Goal: Transaction & Acquisition: Purchase product/service

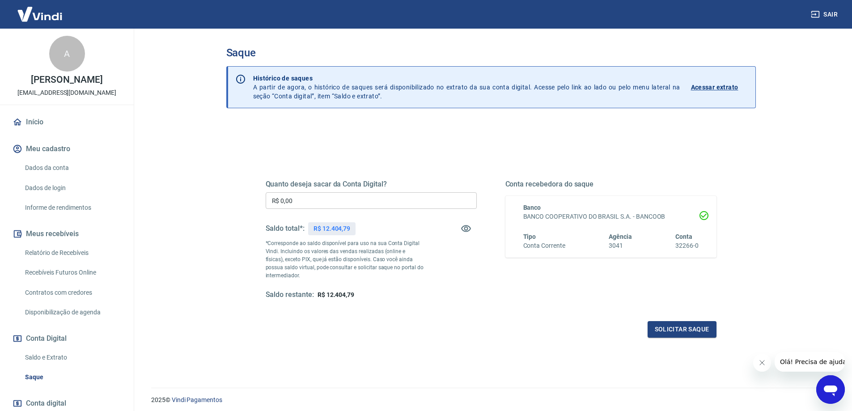
click at [584, 238] on div "Tipo Conta Corrente Agência 3041 Conta 32266-0" at bounding box center [610, 241] width 175 height 18
click at [695, 326] on button "Solicitar saque" at bounding box center [682, 329] width 69 height 17
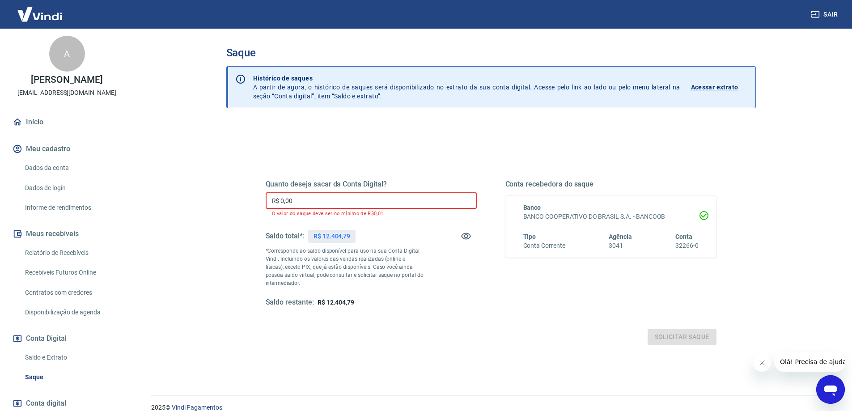
click at [347, 199] on input "R$ 0,00" at bounding box center [371, 200] width 211 height 17
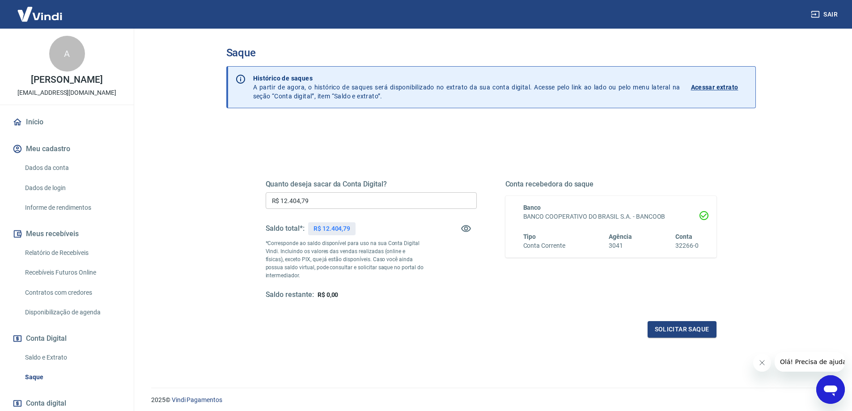
click at [573, 321] on div "Solicitar saque" at bounding box center [491, 329] width 451 height 17
click at [760, 365] on icon "Fechar mensagem da empresa" at bounding box center [761, 362] width 7 height 7
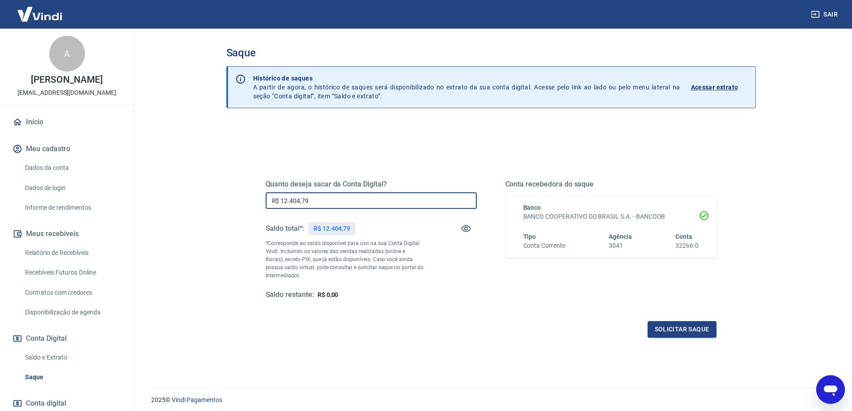
drag, startPoint x: 356, startPoint y: 204, endPoint x: 235, endPoint y: 205, distance: 120.3
click at [235, 205] on div "Quanto deseja sacar da Conta Digital? R$ 12.404,79 ​ Saldo total*: R$ 12.404,79…" at bounding box center [491, 283] width 530 height 320
type input "R$ 5.000,00"
click at [580, 344] on div "Quanto deseja sacar da Conta Digital? R$ 5.000,00 ​ Saldo total*: R$ 12.404,79 …" at bounding box center [491, 244] width 472 height 208
click at [679, 325] on button "Solicitar saque" at bounding box center [682, 329] width 69 height 17
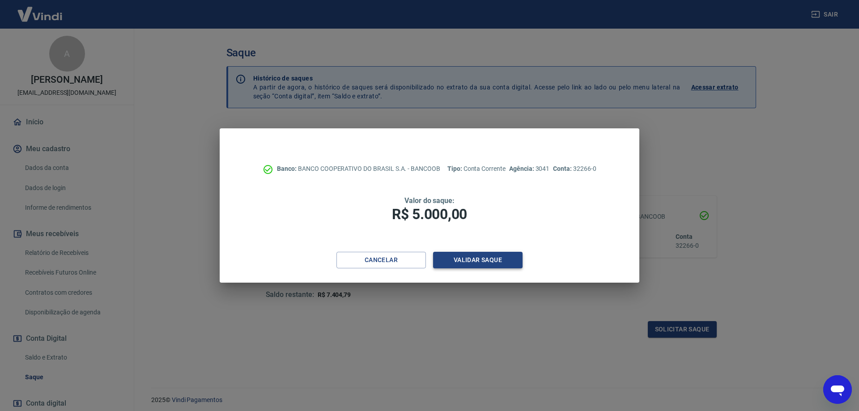
click at [495, 258] on button "Validar saque" at bounding box center [477, 260] width 89 height 17
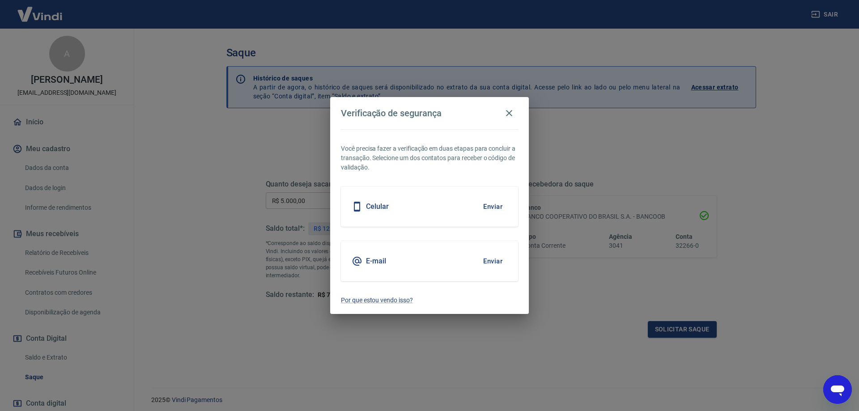
click at [494, 204] on button "Enviar" at bounding box center [492, 206] width 29 height 19
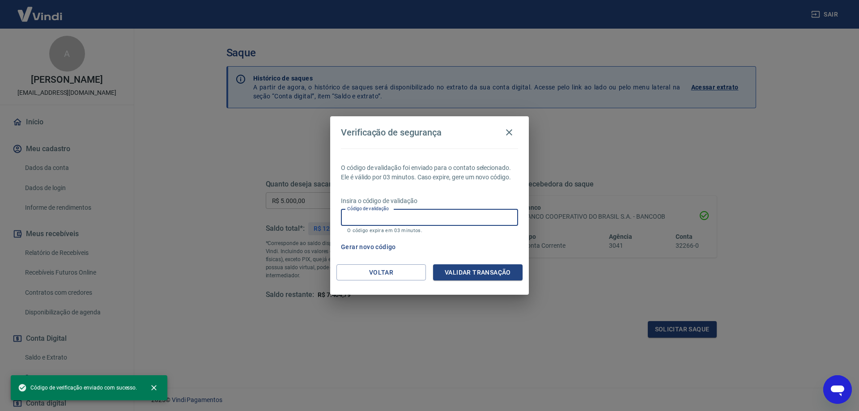
click at [463, 220] on input "Código de validação" at bounding box center [429, 217] width 177 height 17
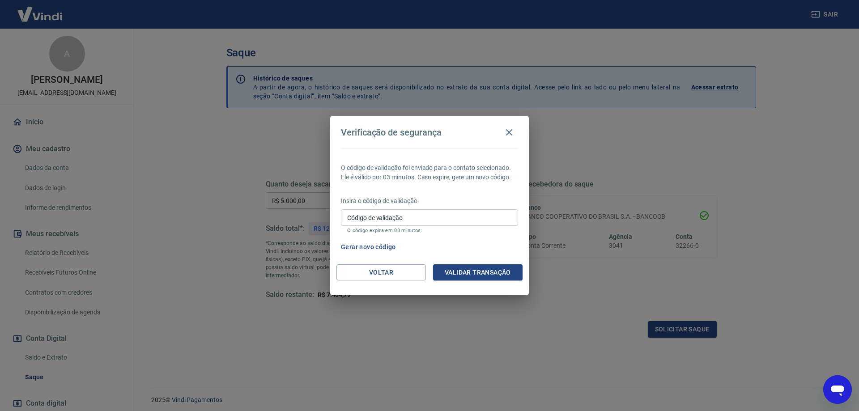
click at [456, 184] on div "O código de validação foi enviado para o contato selecionado. Ele é válido por …" at bounding box center [429, 206] width 199 height 116
click at [422, 211] on input "Código de validação" at bounding box center [429, 217] width 177 height 17
click at [348, 246] on button "Gerar novo código" at bounding box center [368, 247] width 62 height 17
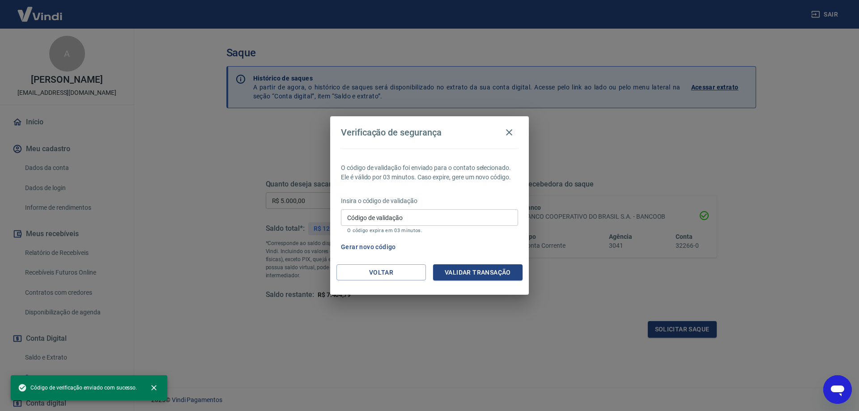
click at [419, 238] on div "O código de validação foi enviado para o contato selecionado. Ele é válido por …" at bounding box center [429, 206] width 199 height 116
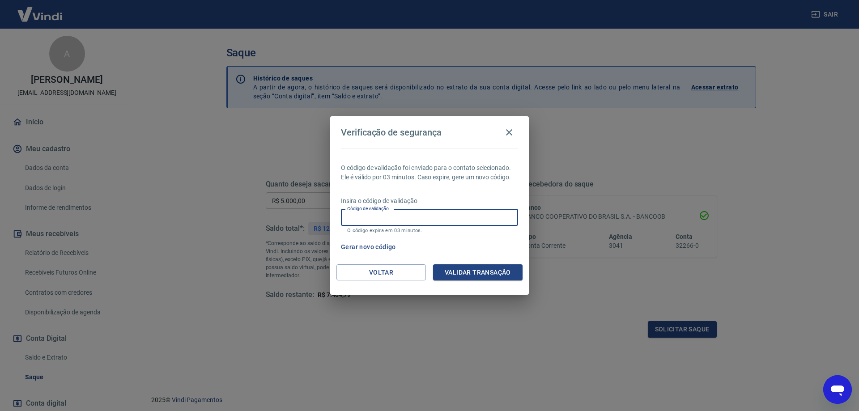
click at [439, 214] on input "Código de validação" at bounding box center [429, 217] width 177 height 17
click at [364, 277] on button "Voltar" at bounding box center [380, 272] width 89 height 17
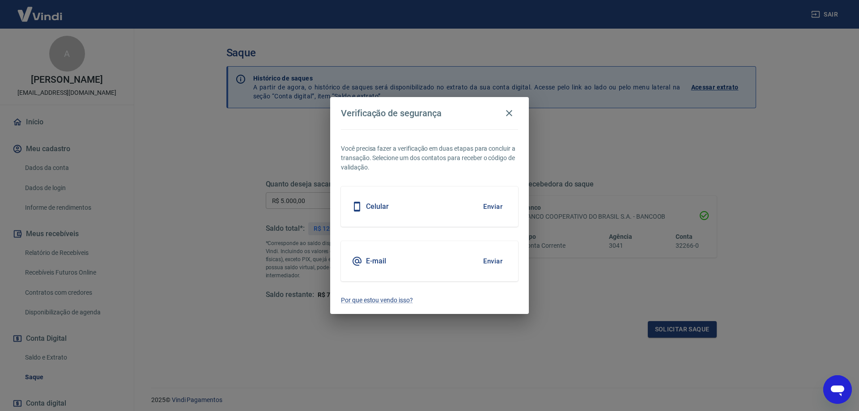
click at [465, 254] on div "E-mail Enviar" at bounding box center [429, 261] width 177 height 40
click at [500, 264] on button "Enviar" at bounding box center [492, 261] width 29 height 19
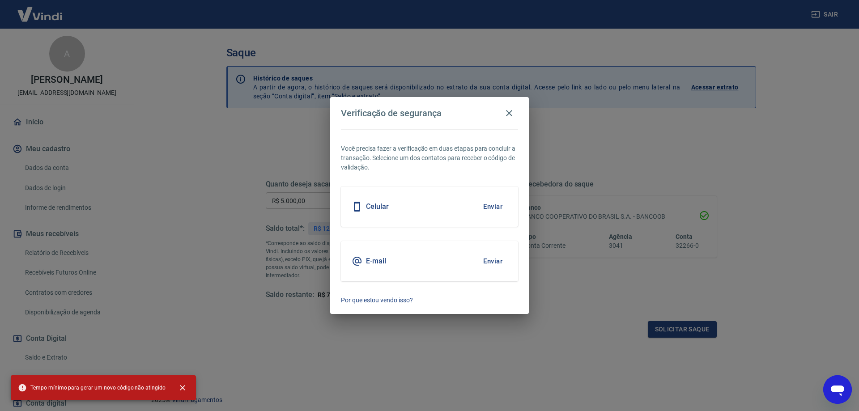
click at [396, 305] on p "Por que estou vendo isso?" at bounding box center [429, 300] width 177 height 9
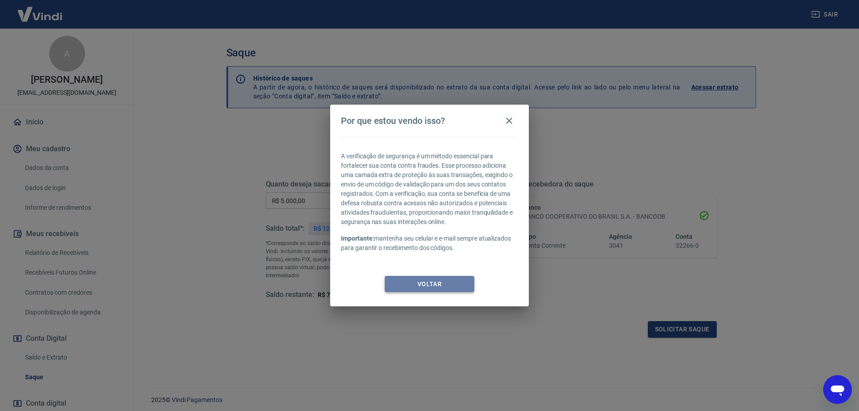
click at [407, 282] on button "Voltar" at bounding box center [429, 284] width 89 height 17
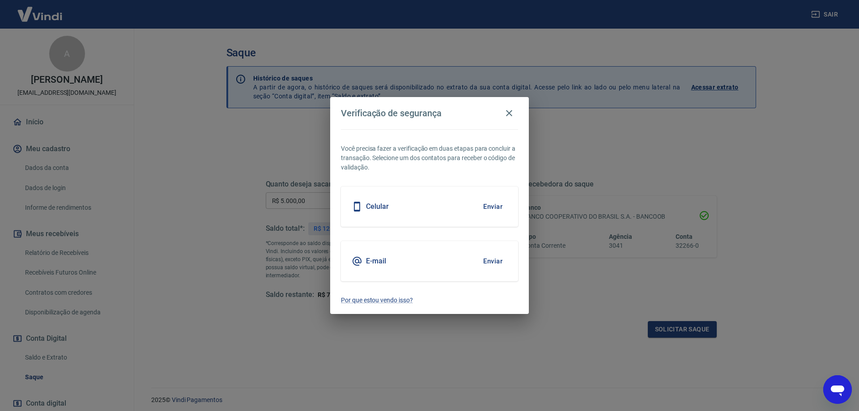
click at [491, 263] on button "Enviar" at bounding box center [492, 261] width 29 height 19
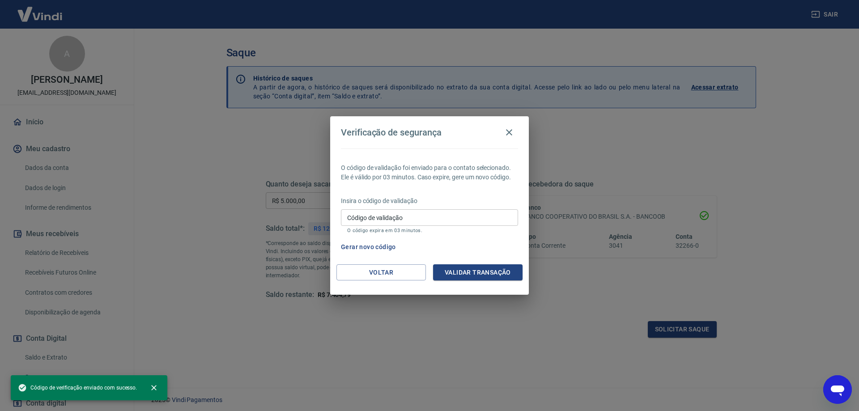
click at [377, 251] on button "Gerar novo código" at bounding box center [368, 247] width 62 height 17
click at [452, 242] on div "Gerar novo código" at bounding box center [427, 247] width 181 height 17
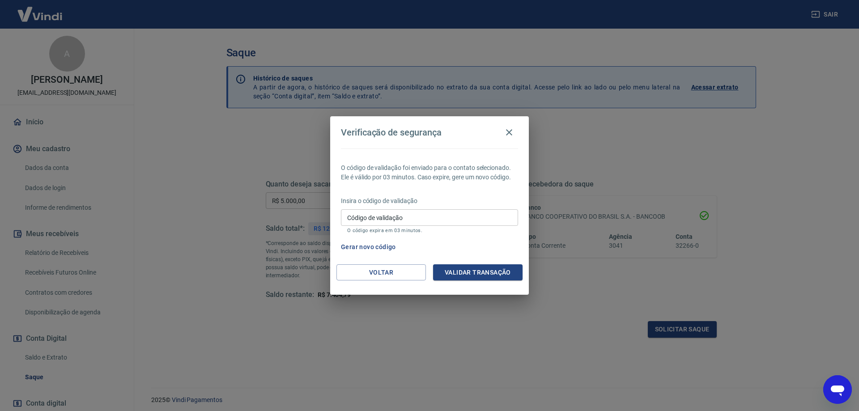
click at [448, 192] on div "O código de validação foi enviado para o contato selecionado. Ele é válido por …" at bounding box center [429, 206] width 199 height 116
drag, startPoint x: 509, startPoint y: 131, endPoint x: 545, endPoint y: 135, distance: 36.0
click at [509, 131] on icon "button" at bounding box center [509, 132] width 11 height 11
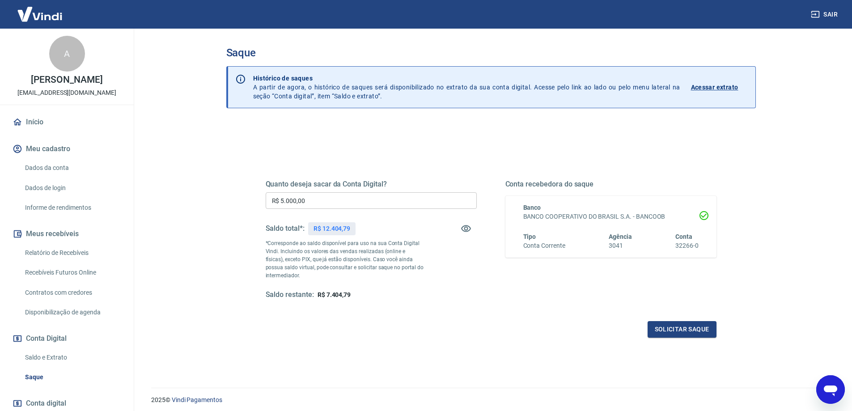
click at [770, 175] on div "Saque Histórico de saques A partir de agora, o histórico de saques será disponi…" at bounding box center [491, 203] width 572 height 348
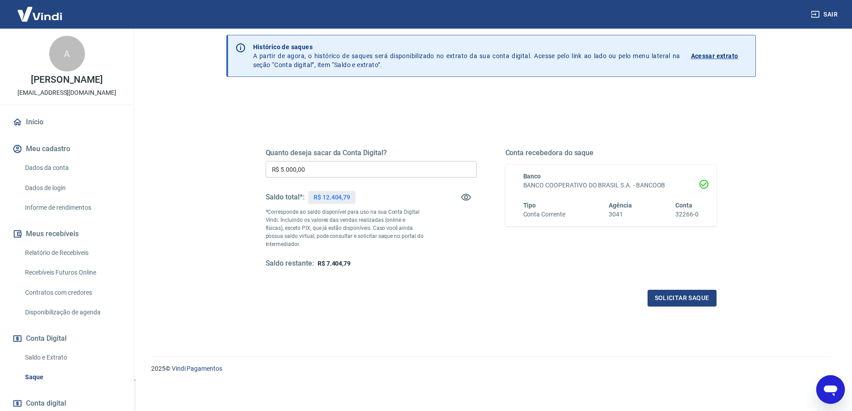
scroll to position [56, 0]
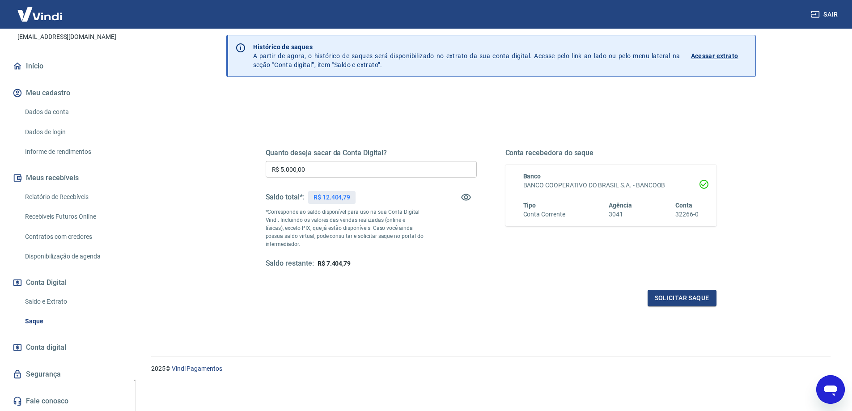
click at [44, 381] on link "Segurança" at bounding box center [67, 374] width 112 height 20
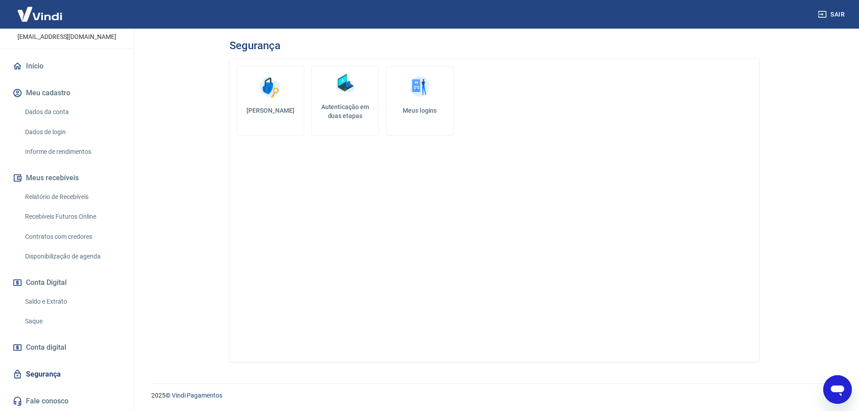
click at [421, 100] on img at bounding box center [419, 87] width 27 height 27
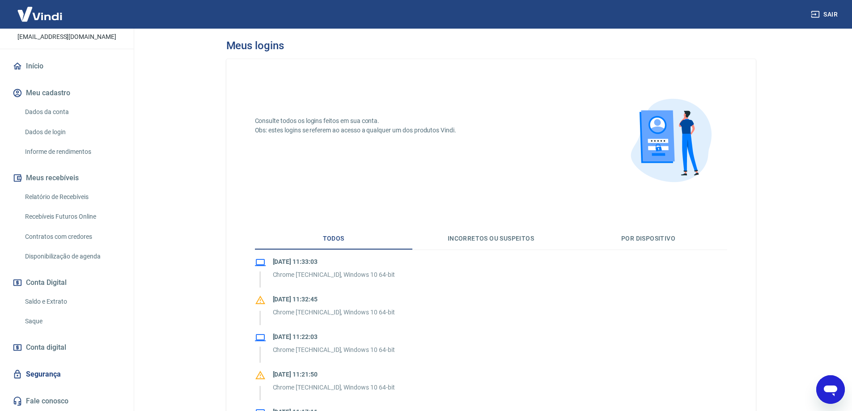
click at [62, 363] on div "Início Meu cadastro Dados da conta Dados de login Informe de rendimentos Meus r…" at bounding box center [67, 233] width 134 height 355
click at [34, 371] on link "Segurança" at bounding box center [67, 374] width 112 height 20
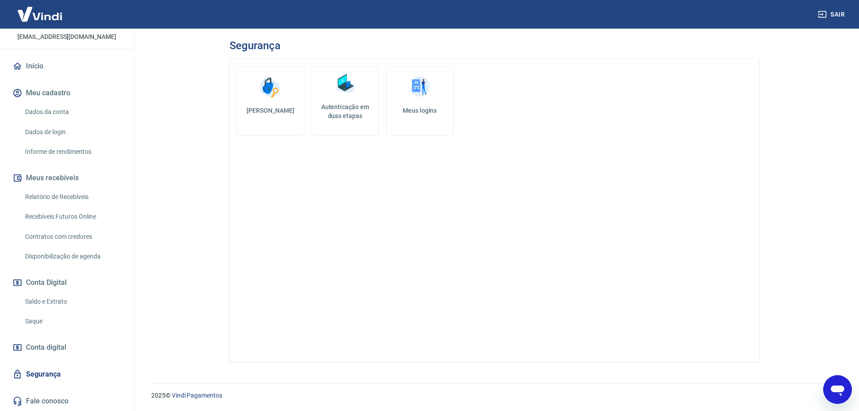
click at [266, 107] on h5 "[PERSON_NAME]" at bounding box center [270, 110] width 52 height 9
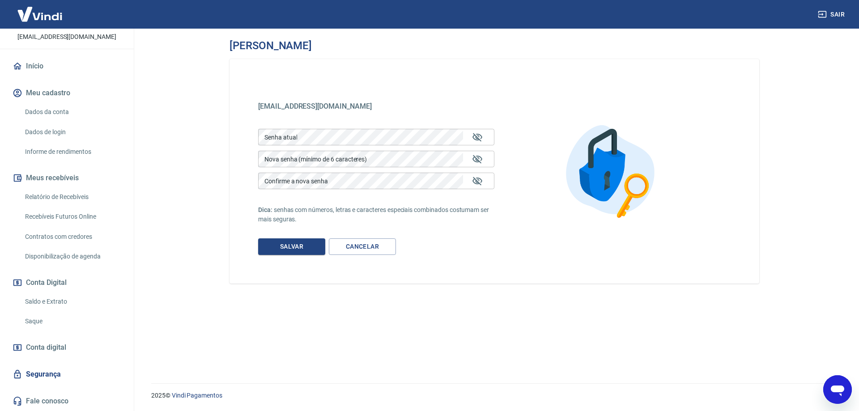
click at [54, 377] on link "Segurança" at bounding box center [67, 374] width 112 height 20
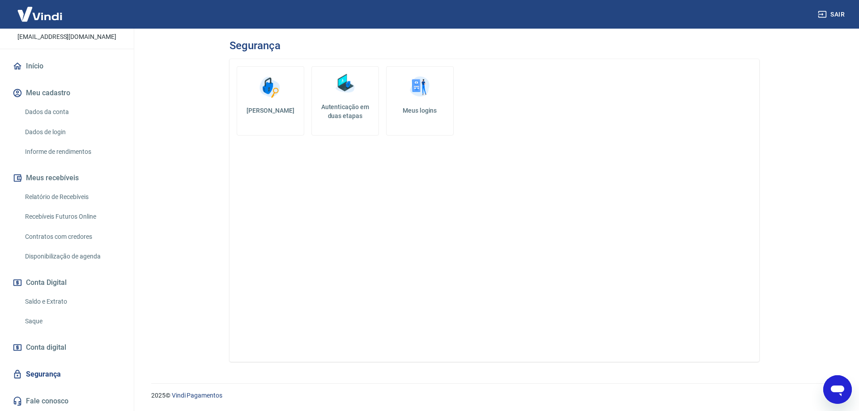
click at [337, 85] on img at bounding box center [344, 83] width 27 height 27
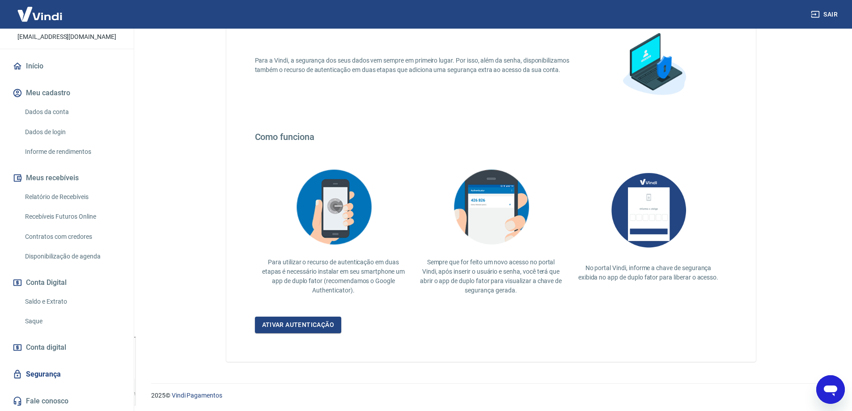
scroll to position [30, 0]
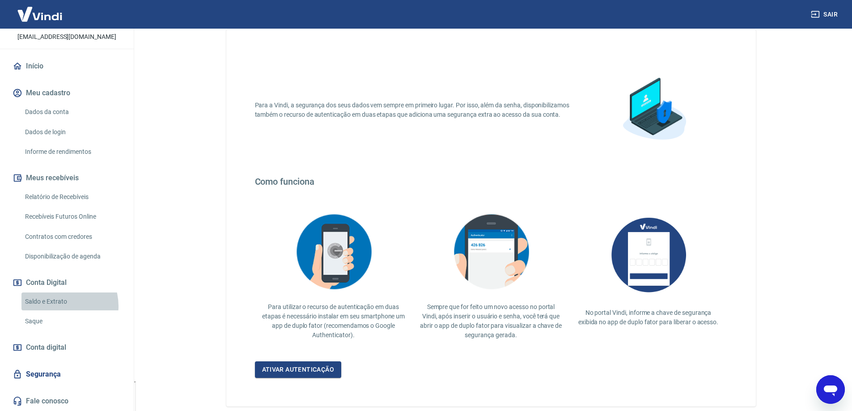
click at [59, 306] on link "Saldo e Extrato" at bounding box center [72, 301] width 102 height 18
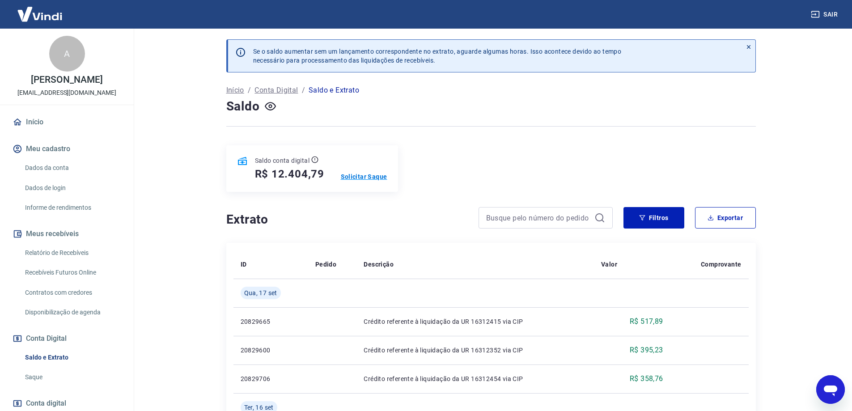
click at [358, 178] on p "Solicitar Saque" at bounding box center [364, 176] width 47 height 9
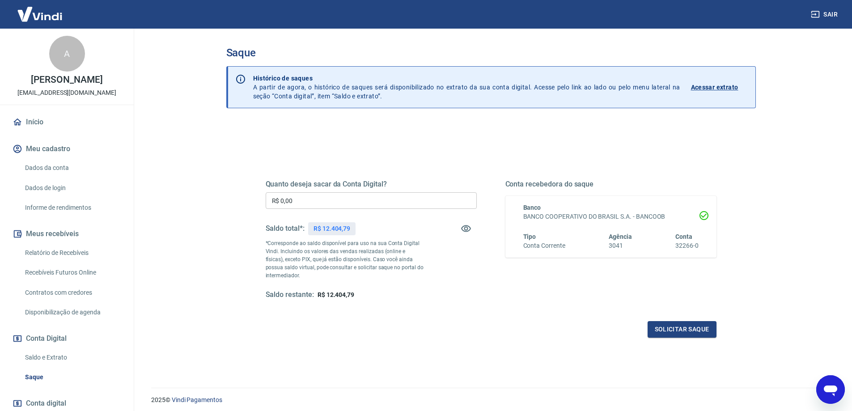
drag, startPoint x: 364, startPoint y: 302, endPoint x: 646, endPoint y: 261, distance: 285.6
click at [366, 299] on div "Quanto deseja sacar da Conta Digital? R$ 0,00 ​ Saldo total*: R$ 12.404,79 *Cor…" at bounding box center [491, 247] width 451 height 179
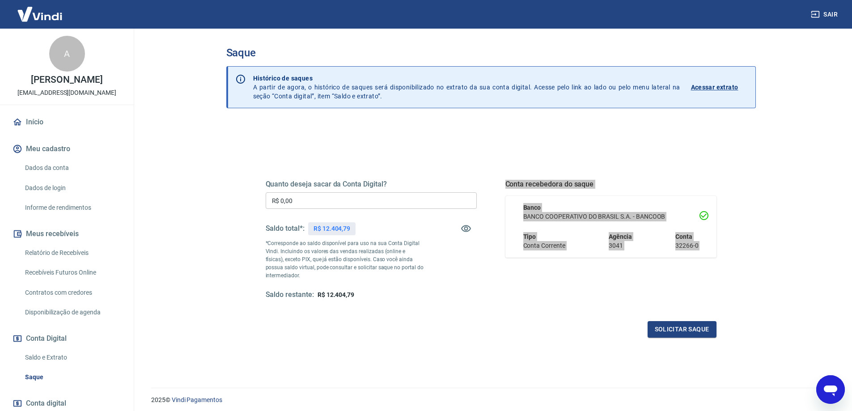
click at [835, 388] on icon "Abrir janela de mensagens" at bounding box center [830, 391] width 13 height 11
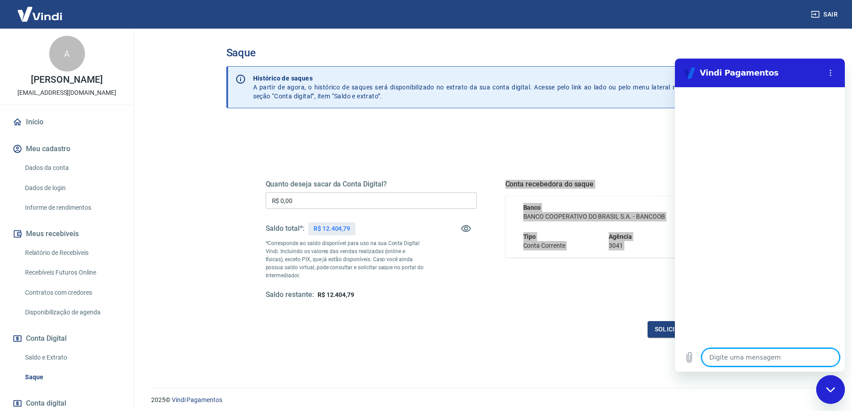
click at [733, 356] on textarea at bounding box center [771, 357] width 138 height 18
type textarea "V"
type textarea "x"
type textarea "Vo"
type textarea "x"
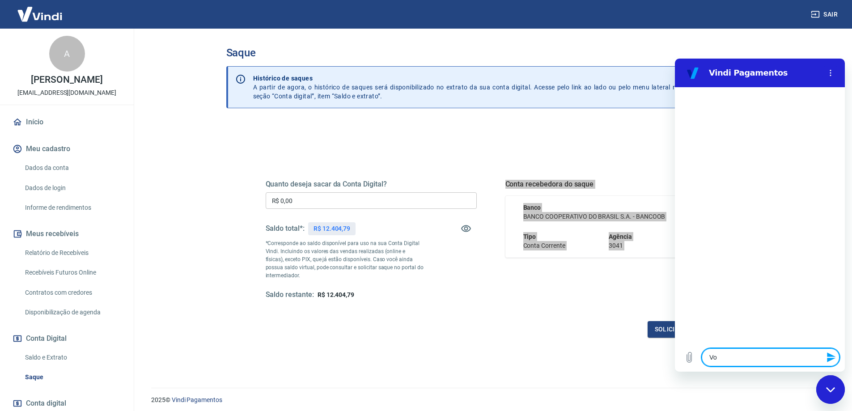
type textarea "V"
type textarea "x"
type textarea "B"
type textarea "x"
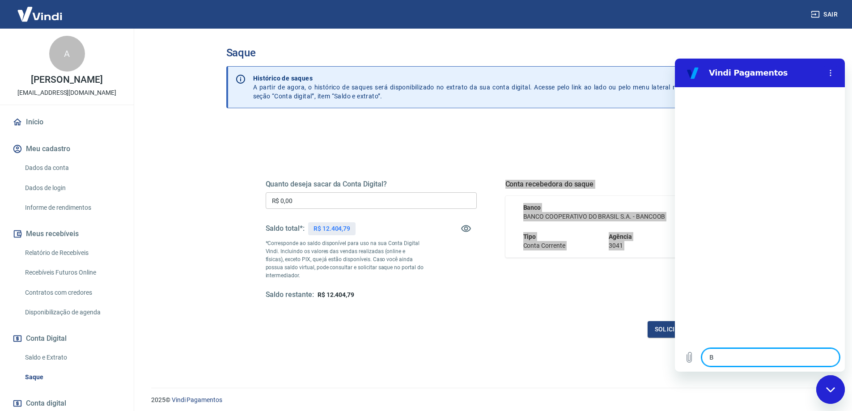
type textarea "Bo"
type textarea "x"
type textarea "Bom"
type textarea "x"
type textarea "Bom"
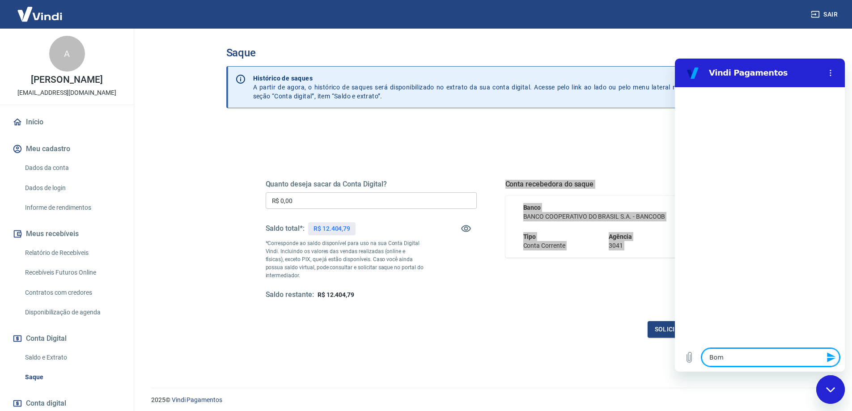
type textarea "x"
type textarea "Bom d"
type textarea "x"
type textarea "Bom di"
type textarea "x"
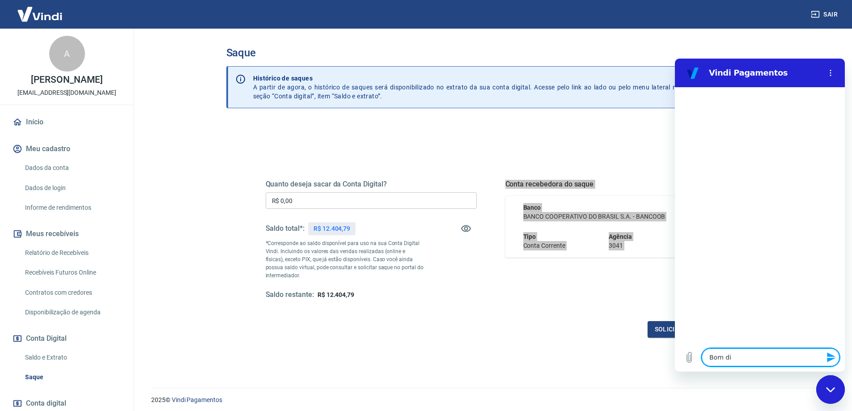
type textarea "Bom dia"
type textarea "x"
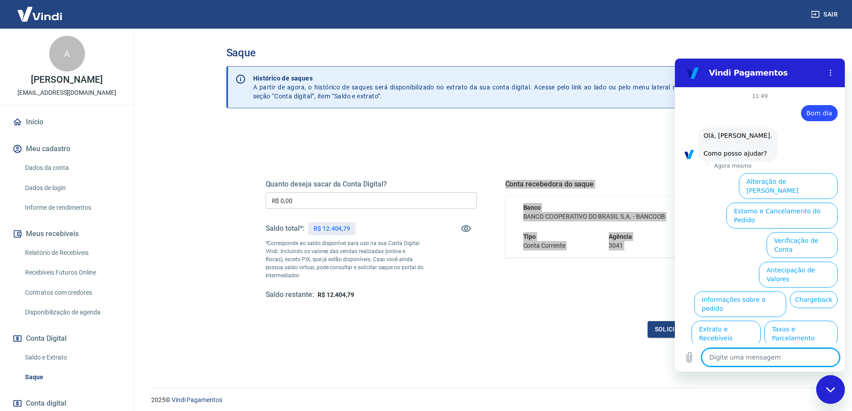
scroll to position [31, 0]
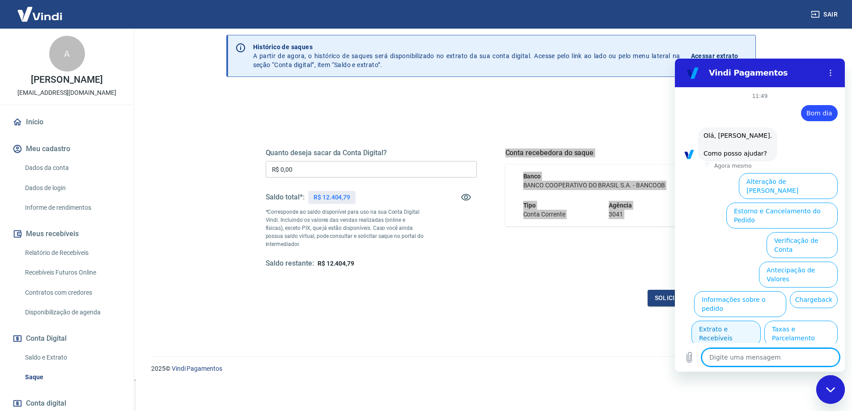
click at [711, 321] on button "Extrato e Recebíveis" at bounding box center [725, 334] width 69 height 26
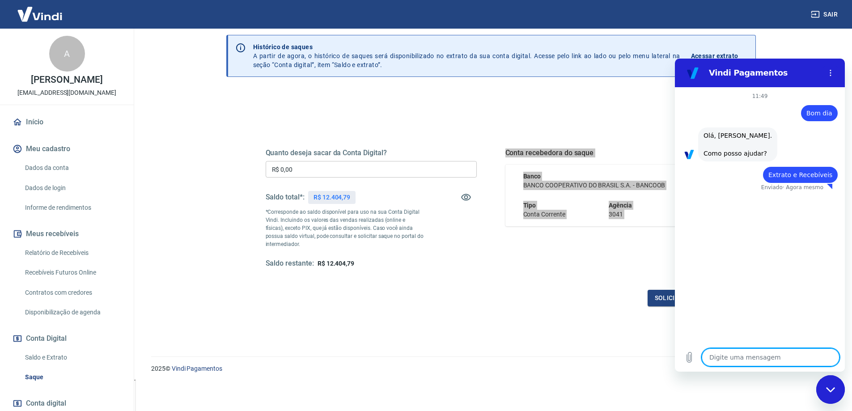
click at [523, 290] on div "Solicitar saque" at bounding box center [491, 298] width 451 height 17
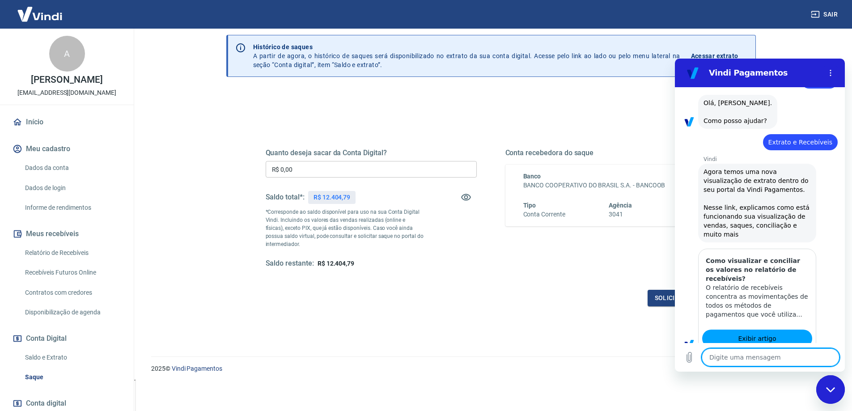
click at [778, 230] on div "Vindi diz: Agora temos uma nova visualização de extrato dentro do seu portal da…" at bounding box center [763, 203] width 163 height 80
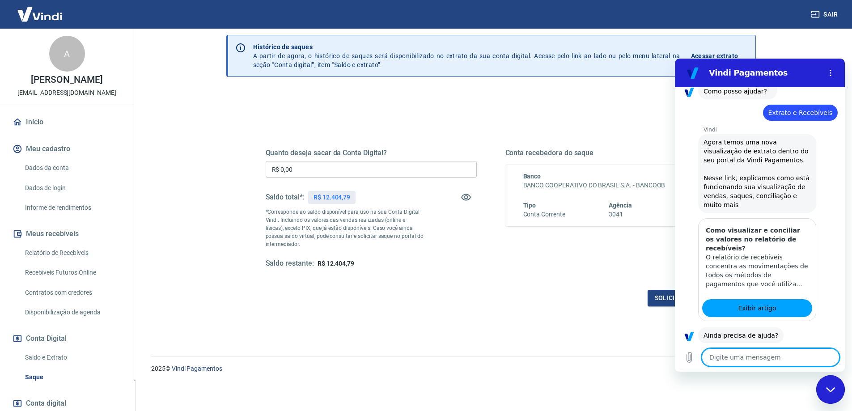
scroll to position [85, 0]
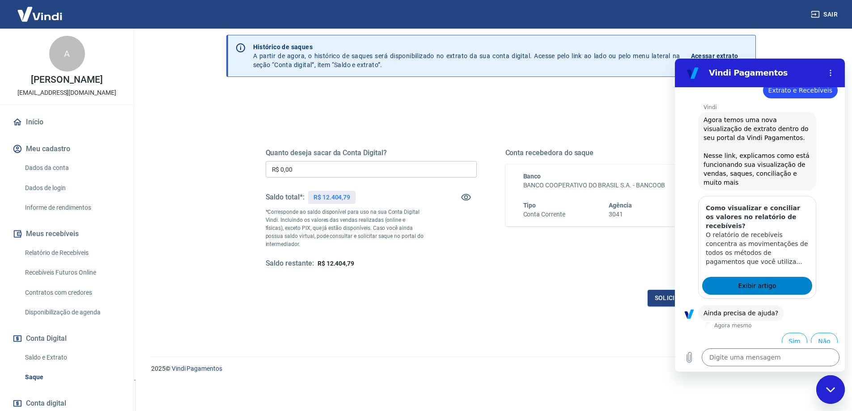
click at [750, 280] on span "Exibir artigo" at bounding box center [757, 285] width 38 height 11
click at [783, 336] on button "Sim" at bounding box center [794, 341] width 25 height 17
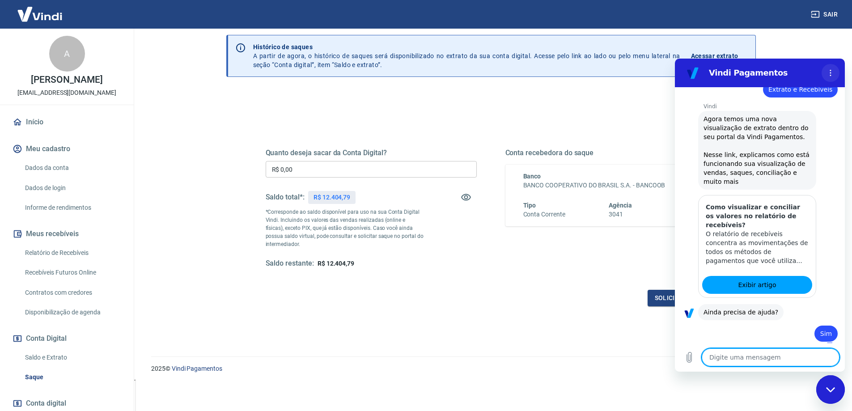
click at [828, 73] on icon "Menu de opções" at bounding box center [830, 72] width 7 height 7
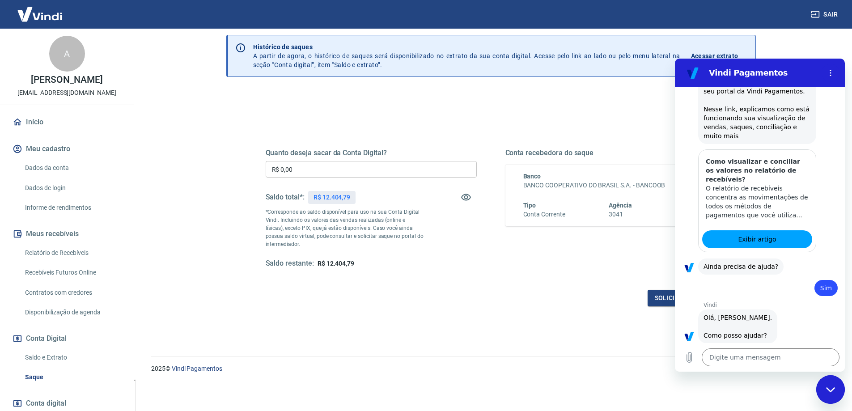
scroll to position [318, 0]
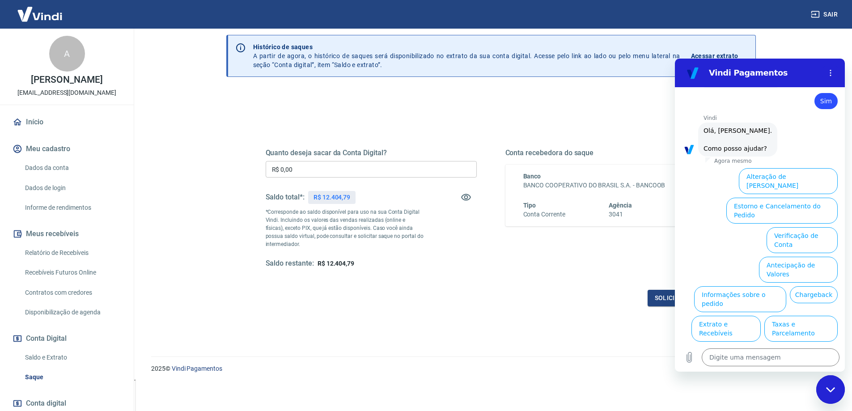
click at [786, 345] on button "Alterar celular verificado" at bounding box center [797, 358] width 81 height 26
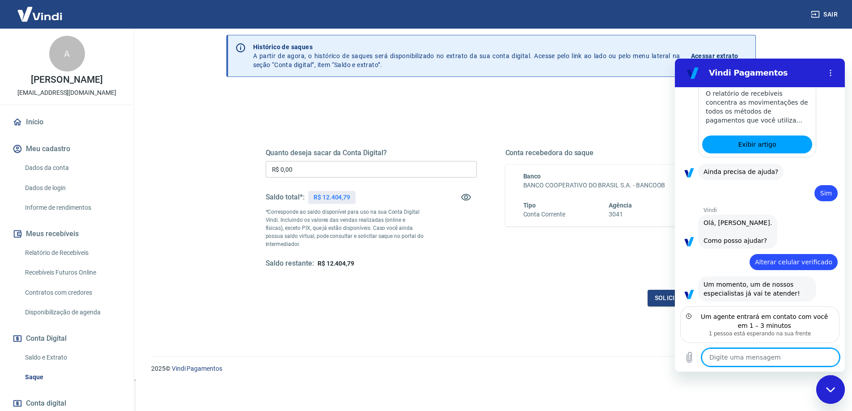
scroll to position [217, 0]
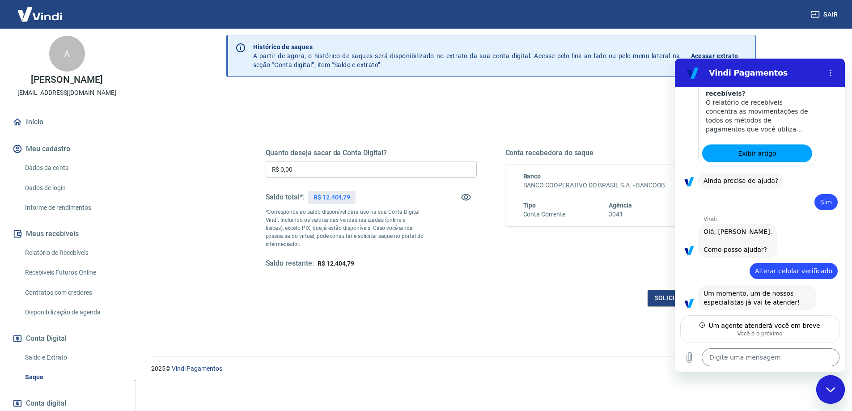
type textarea "x"
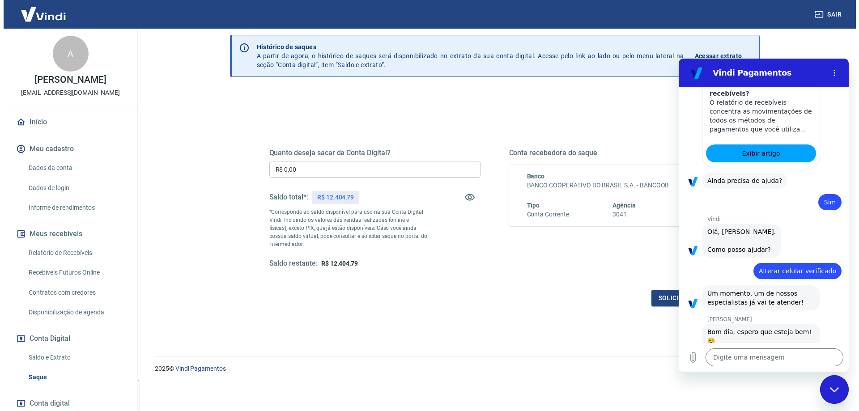
scroll to position [251, 0]
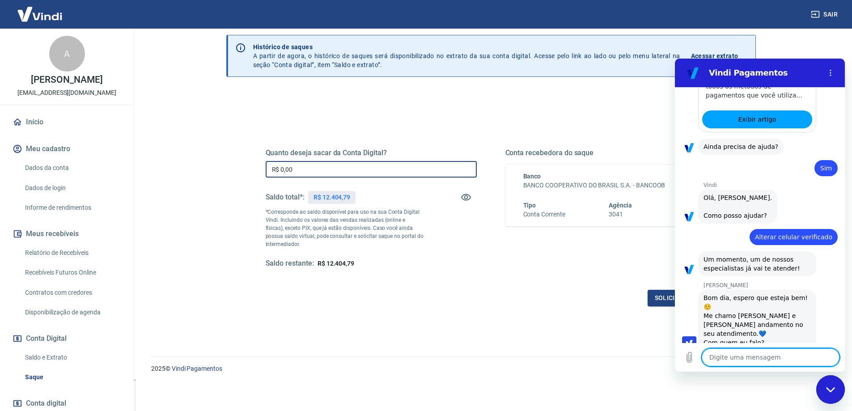
click at [399, 166] on input "R$ 0,00" at bounding box center [371, 169] width 211 height 17
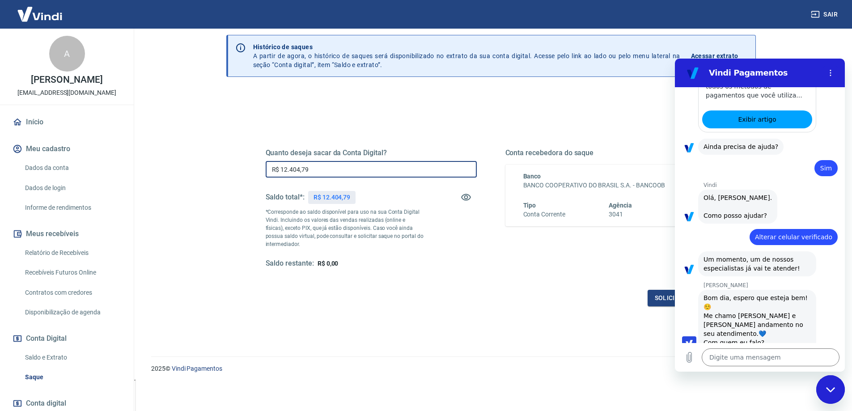
type input "R$ 12.404,79"
drag, startPoint x: 615, startPoint y: 283, endPoint x: 661, endPoint y: 302, distance: 49.5
click at [617, 284] on div "Quanto deseja sacar da Conta Digital? R$ 12.404,79 ​ Saldo total*: R$ 12.404,79…" at bounding box center [491, 216] width 451 height 179
click at [666, 304] on button "Solicitar saque" at bounding box center [682, 298] width 69 height 17
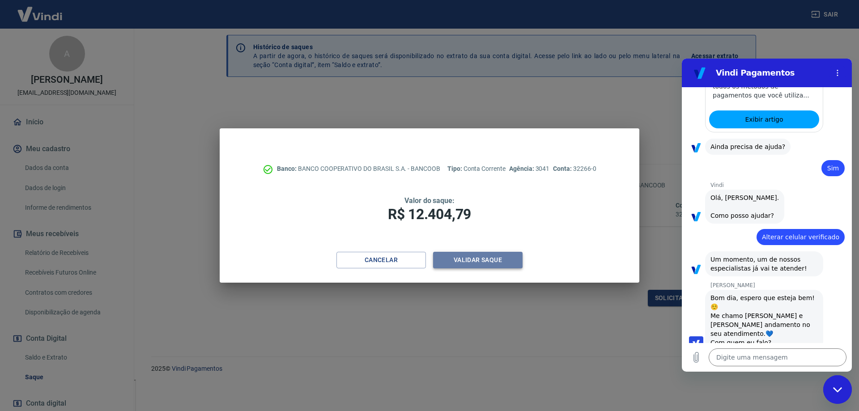
click at [466, 259] on button "Validar saque" at bounding box center [477, 260] width 89 height 17
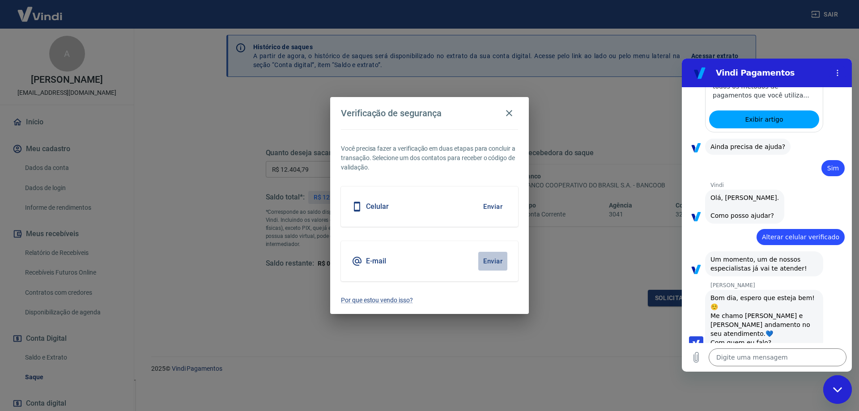
click at [493, 260] on button "Enviar" at bounding box center [492, 261] width 29 height 19
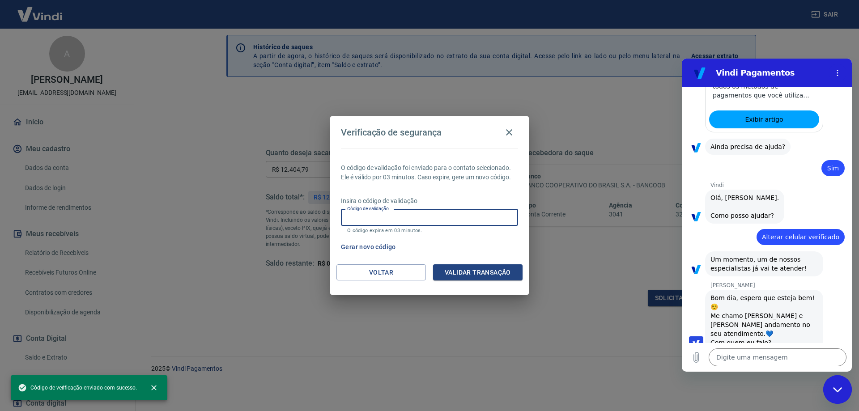
click at [400, 219] on input "Código de validação" at bounding box center [429, 217] width 177 height 17
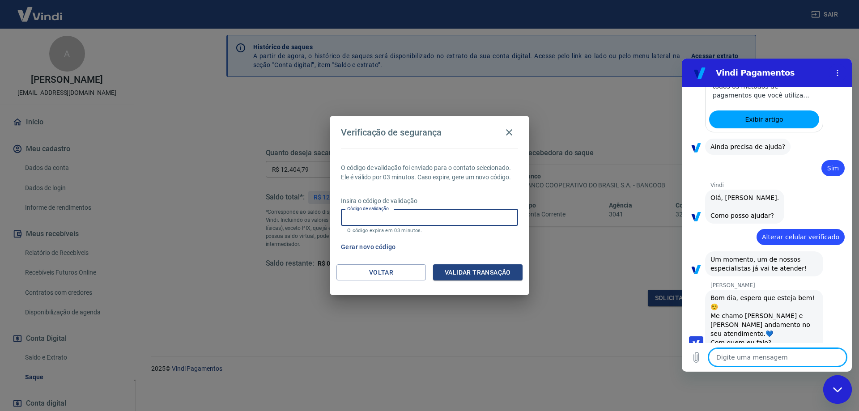
click at [739, 359] on textarea at bounding box center [777, 357] width 138 height 18
type textarea "B"
type textarea "x"
type textarea "Bo"
type textarea "x"
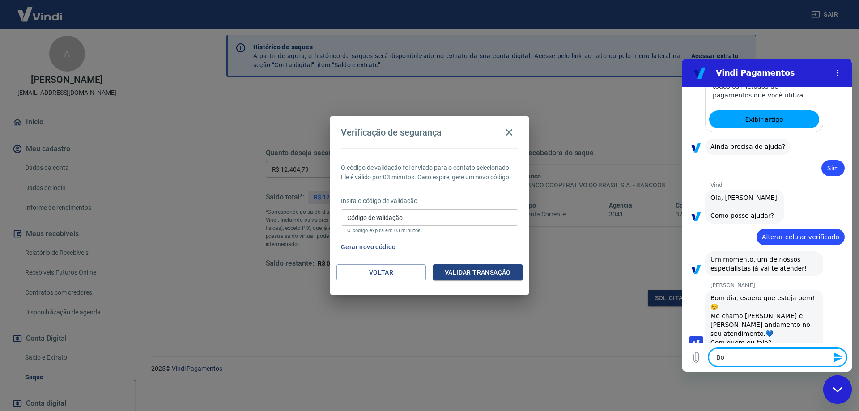
type textarea "Bom"
type textarea "x"
type textarea "Bom d"
type textarea "x"
type textarea "Bom di"
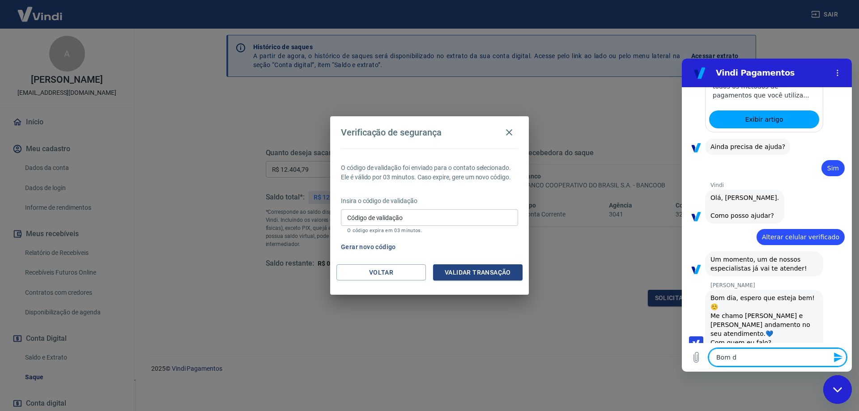
type textarea "x"
type textarea "Bom dia"
type textarea "x"
type textarea "Bom dia,"
type textarea "x"
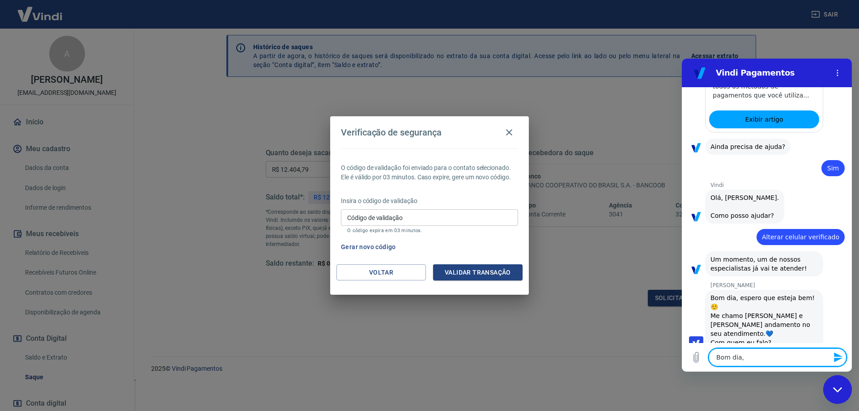
type textarea "Bom dia,"
type textarea "x"
type textarea "Bom dia, t"
type textarea "x"
type textarea "Bom dia, tu"
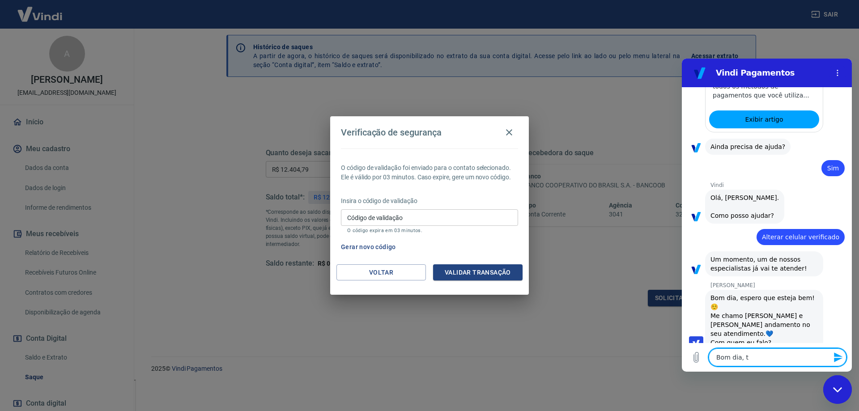
type textarea "x"
type textarea "Bom dia, tud"
type textarea "x"
type textarea "Bom dia, tu"
type textarea "x"
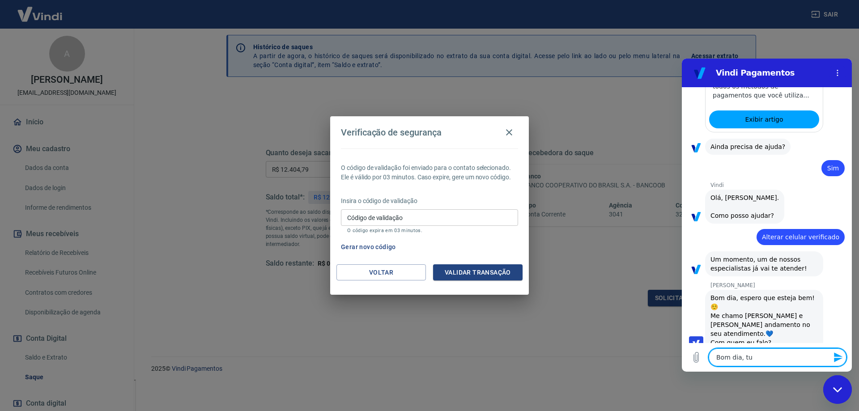
type textarea "Bom dia, t"
type textarea "x"
type textarea "Bom dia,"
type textarea "x"
type textarea "Bom dia, H"
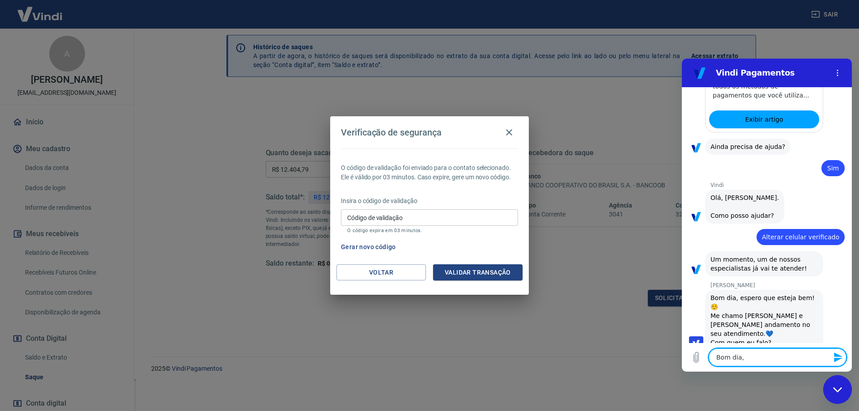
type textarea "x"
type textarea "Bom dia, He"
type textarea "x"
type textarea "Bom dia, Hen"
type textarea "x"
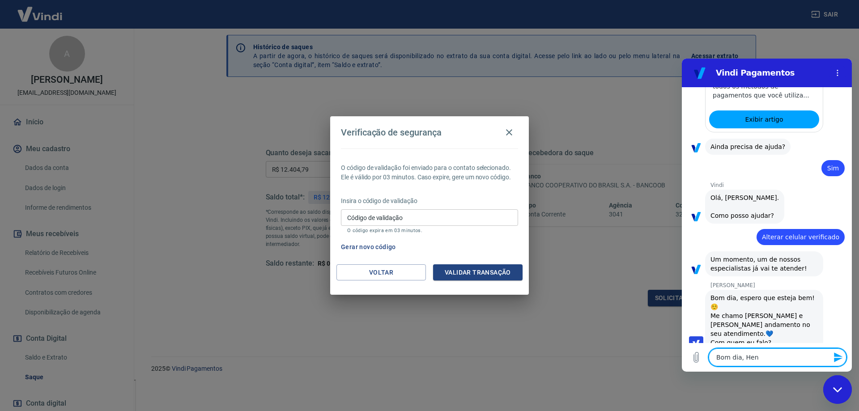
type textarea "Bom dia, Henr"
type textarea "x"
type textarea "Bom dia, [PERSON_NAME]"
type textarea "x"
type textarea "Bom dia, [PERSON_NAME]"
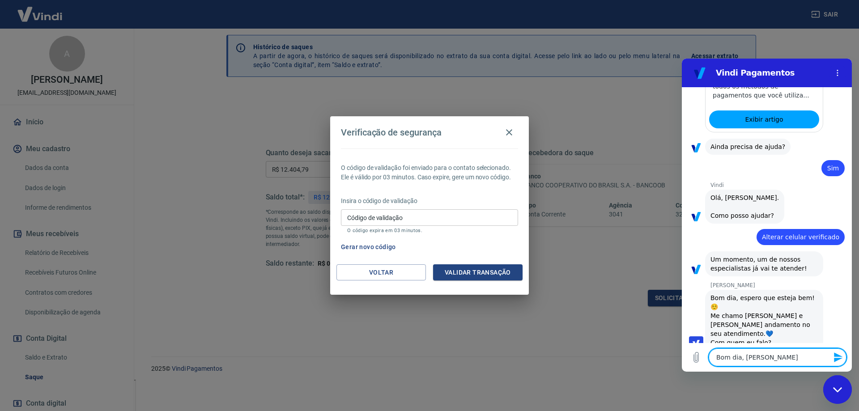
type textarea "x"
type textarea "Bom dia, [PERSON_NAME]"
type textarea "x"
type textarea "Bom dia, [PERSON_NAME]"
type textarea "x"
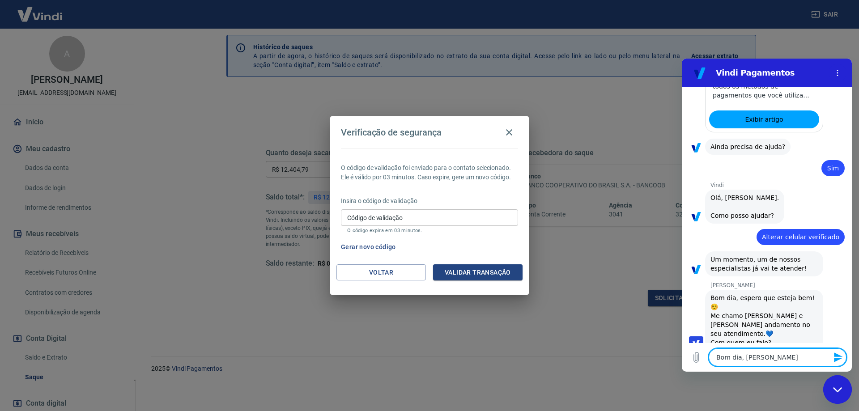
type textarea "Bom dia, [PERSON_NAME]."
type textarea "x"
type textarea "Bom dia, [PERSON_NAME]"
type textarea "x"
type textarea "Bom dia, [PERSON_NAME]."
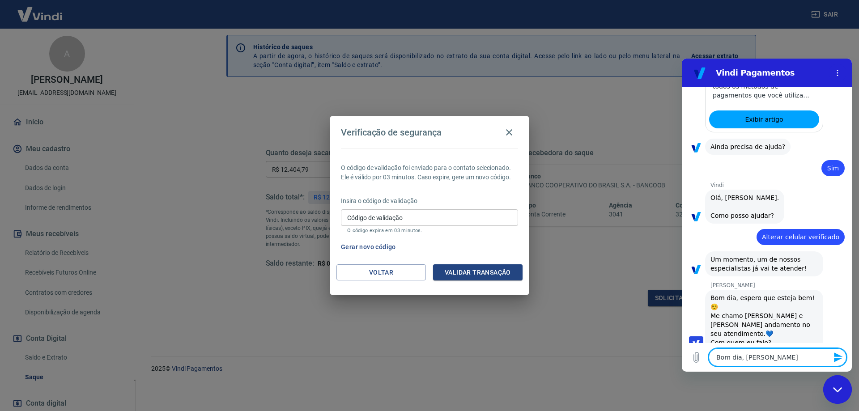
type textarea "x"
type textarea "Bom dia, [PERSON_NAME]."
type textarea "x"
type textarea "Bom dia, [PERSON_NAME]. D"
type textarea "x"
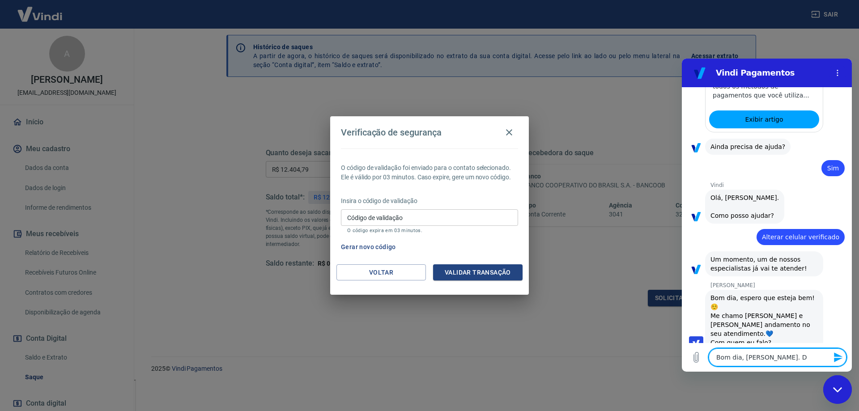
type textarea "Bom dia, [PERSON_NAME]. Da"
type textarea "x"
type textarea "Bom dia, [PERSON_NAME]. Da"
type textarea "x"
type textarea "Bom dia, [PERSON_NAME]. Da A"
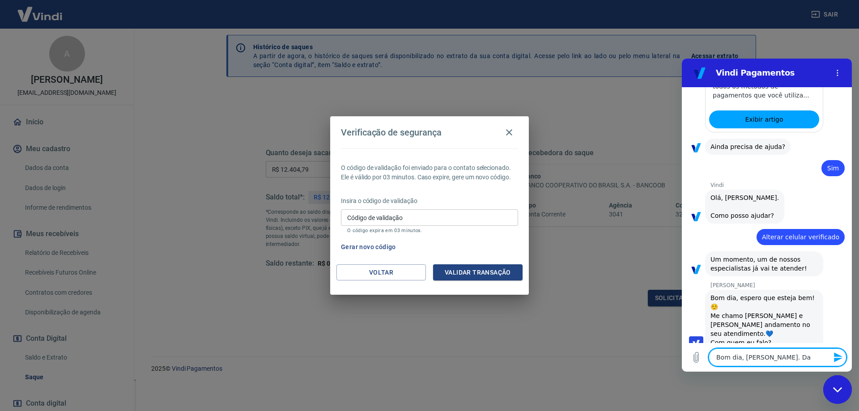
type textarea "x"
type textarea "Bom dia, [PERSON_NAME]. Da Ag"
type textarea "x"
type textarea "Bom dia, [PERSON_NAME]. Da Agr"
type textarea "x"
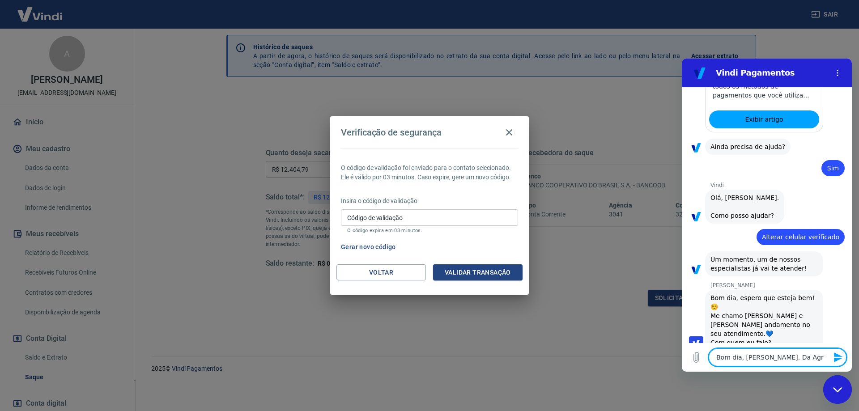
type textarea "Bom dia, [PERSON_NAME]. Da Agre"
type textarea "x"
type textarea "Bom dia, [PERSON_NAME]. Da Agrel"
type textarea "x"
type textarea "Bom dia, [PERSON_NAME]. Da Agreli"
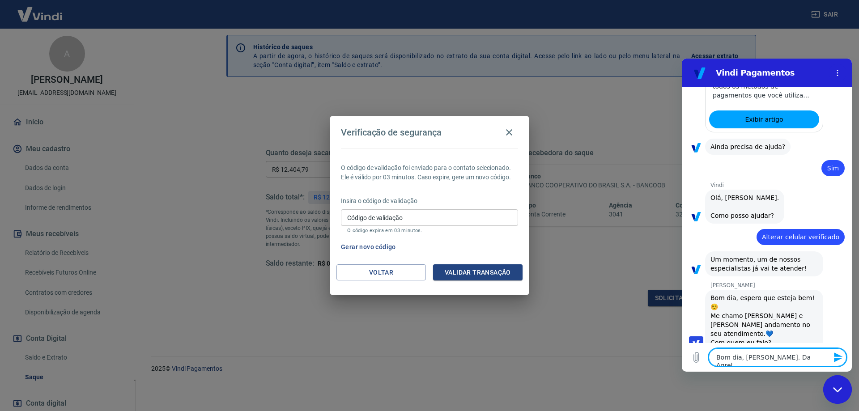
type textarea "x"
type textarea "Bom dia, [PERSON_NAME]. Da Agreli"
type textarea "x"
type textarea "Bom dia, [PERSON_NAME]. Da Agreli m"
type textarea "x"
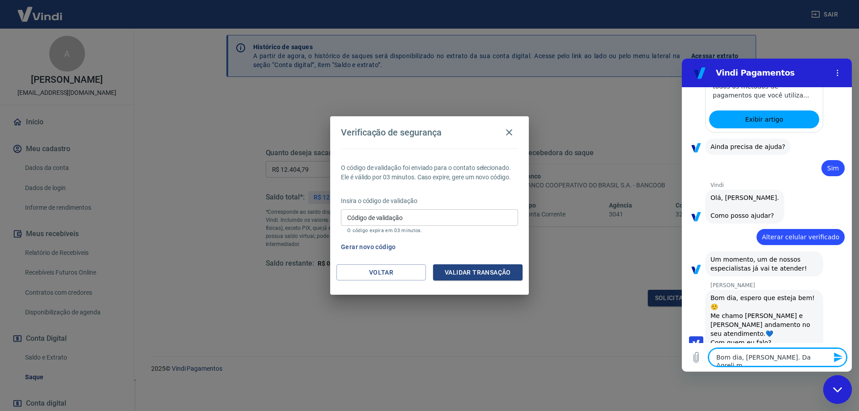
type textarea "Bom dia, [PERSON_NAME]. Da Agreli"
type textarea "x"
type textarea "Bom dia, [PERSON_NAME]. Da Agreli"
type textarea "x"
type textarea "Bom dia, [PERSON_NAME]. Da Agrel"
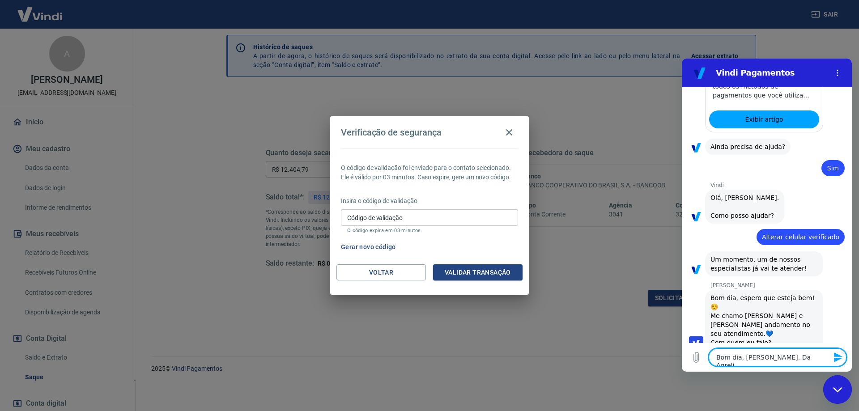
type textarea "x"
type textarea "Bom dia, [PERSON_NAME]. Da Agre"
type textarea "x"
type textarea "Bom dia, [PERSON_NAME]. Da Agr"
type textarea "x"
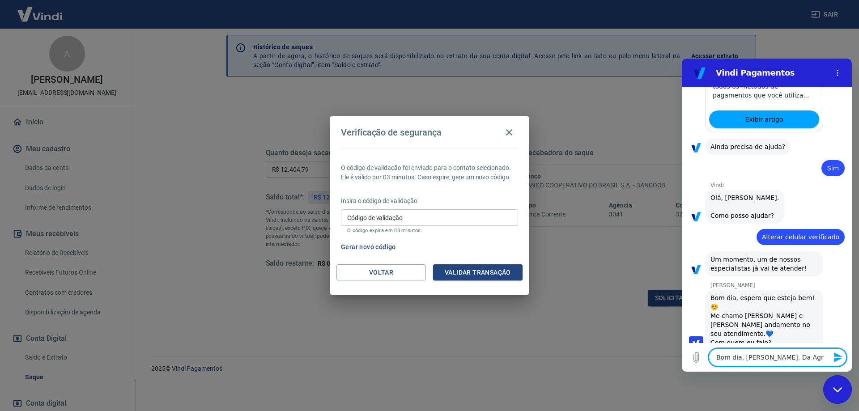
type textarea "Bom dia, [PERSON_NAME]. Da Ag"
type textarea "x"
type textarea "Bom dia, [PERSON_NAME]. Da A"
type textarea "x"
type textarea "Bom dia, [PERSON_NAME]. Da"
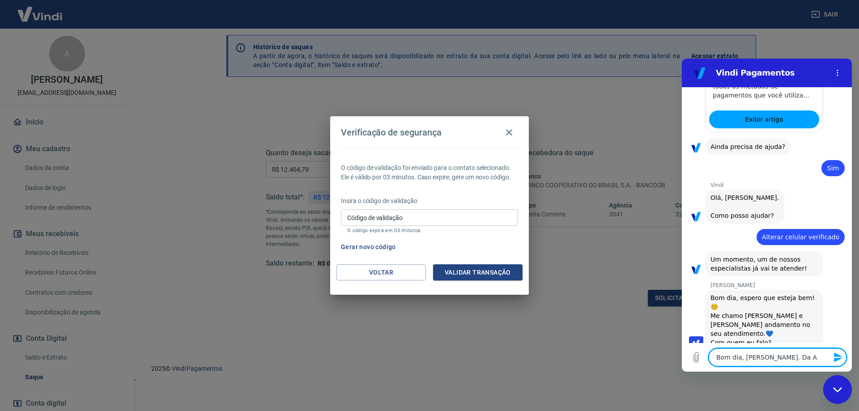
type textarea "x"
type textarea "Bom dia, [PERSON_NAME]. Da"
type textarea "x"
type textarea "Bom dia, [PERSON_NAME]. D"
type textarea "x"
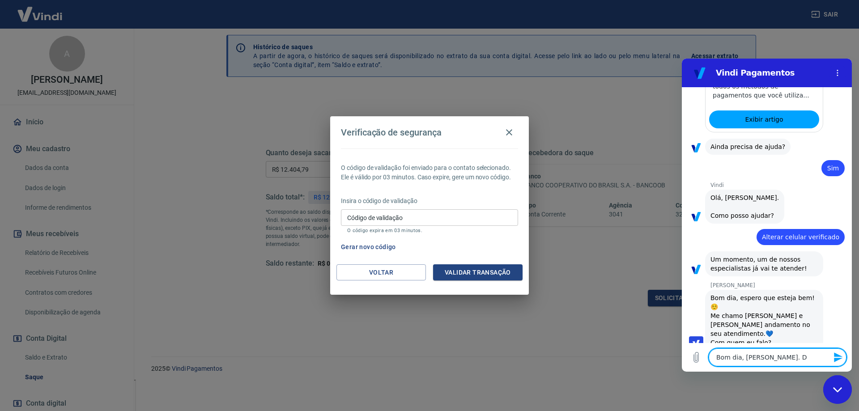
type textarea "Bom dia, [PERSON_NAME]."
type textarea "x"
type textarea "Bom dia, [PERSON_NAME]."
type textarea "x"
type textarea "Bom dia, [PERSON_NAME]"
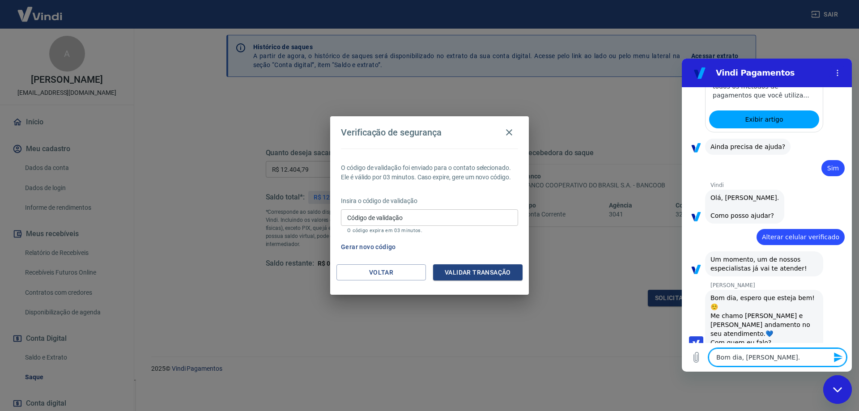
type textarea "x"
type textarea "Bom dia, [PERSON_NAME],"
type textarea "x"
type textarea "Bom dia, [PERSON_NAME],"
type textarea "x"
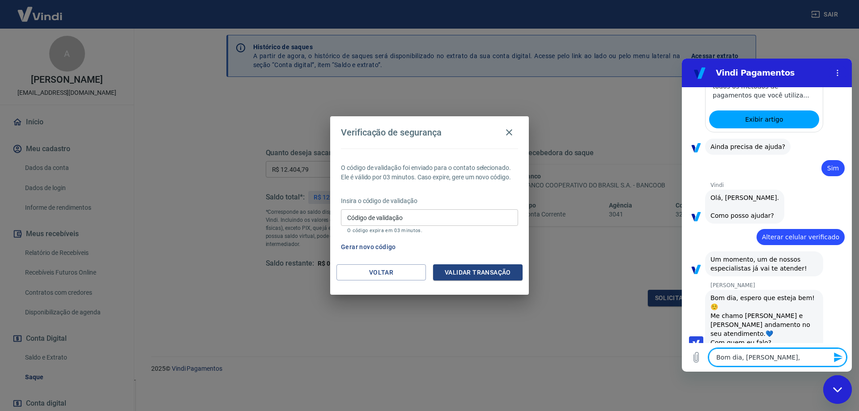
type textarea "Bom dia, [PERSON_NAME], d"
type textarea "x"
type textarea "Bom dia, [PERSON_NAME], da"
type textarea "x"
type textarea "Bom dia, [PERSON_NAME], da"
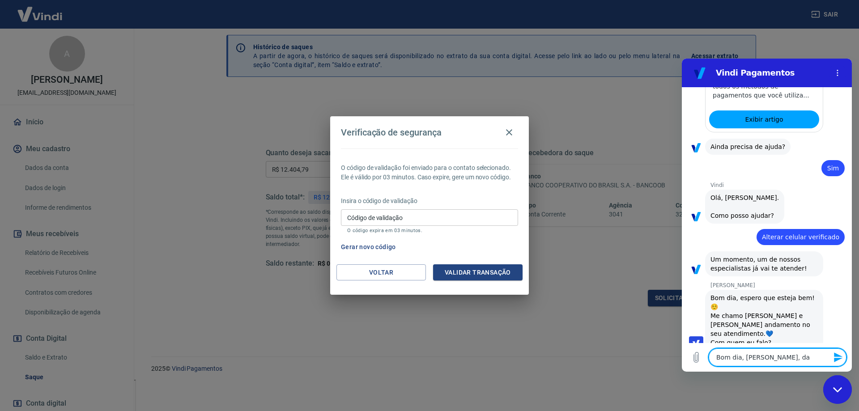
type textarea "x"
type textarea "Bom dia, [PERSON_NAME], da A"
type textarea "x"
type textarea "Bom dia, [PERSON_NAME], da Ag"
type textarea "x"
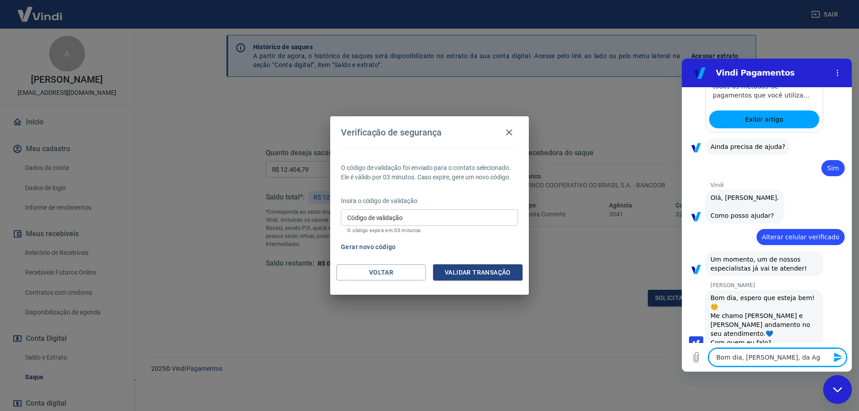
type textarea "Bom dia, [PERSON_NAME], da Agr"
type textarea "x"
type textarea "Bom dia, [PERSON_NAME], da Agre"
type textarea "x"
type textarea "Bom dia, [PERSON_NAME], da Agrel"
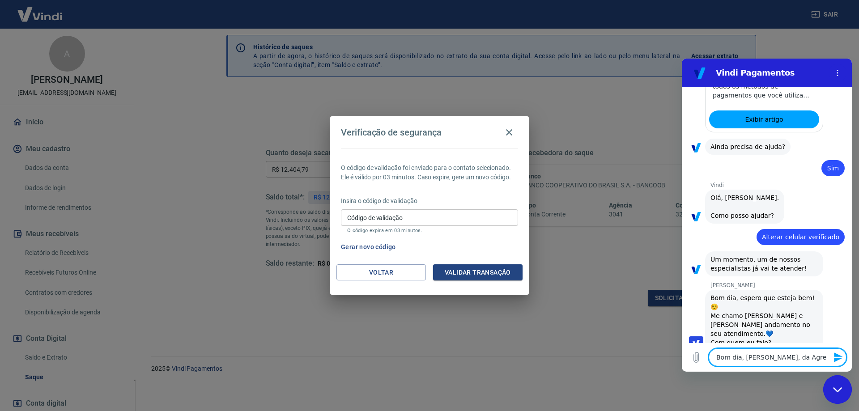
type textarea "x"
type textarea "Bom dia, [PERSON_NAME], da Agreli"
type textarea "x"
type textarea "Bom dia, [PERSON_NAME], da Agreli"
type textarea "x"
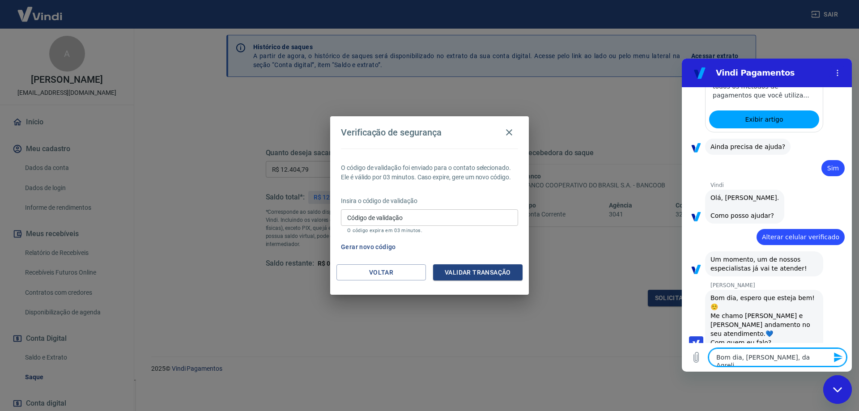
type textarea "Bom dia, [PERSON_NAME], da Agreli M"
type textarea "x"
type textarea "Bom dia, [PERSON_NAME], da [PERSON_NAME]"
type textarea "x"
type textarea "Bom dia, [PERSON_NAME], da Agreli Maq"
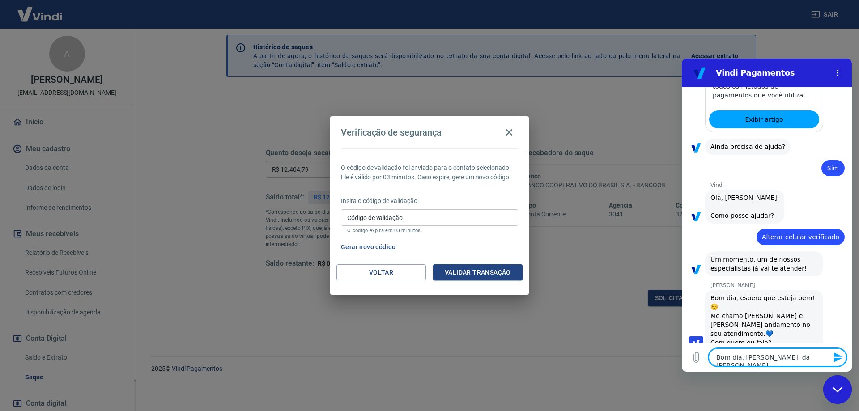
type textarea "x"
type textarea "Bom dia, [PERSON_NAME], da [PERSON_NAME]"
type textarea "x"
type textarea "Bom dia, [PERSON_NAME], da Agreli Maqui"
type textarea "x"
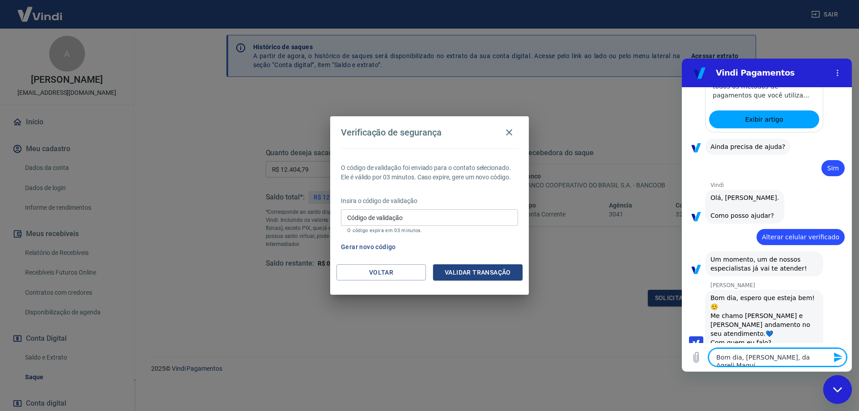
type textarea "Bom dia, [PERSON_NAME], da [PERSON_NAME]"
type textarea "x"
type textarea "Bom dia, [PERSON_NAME], da [PERSON_NAME]"
type textarea "x"
type textarea "Bom dia, [PERSON_NAME], da [PERSON_NAME]"
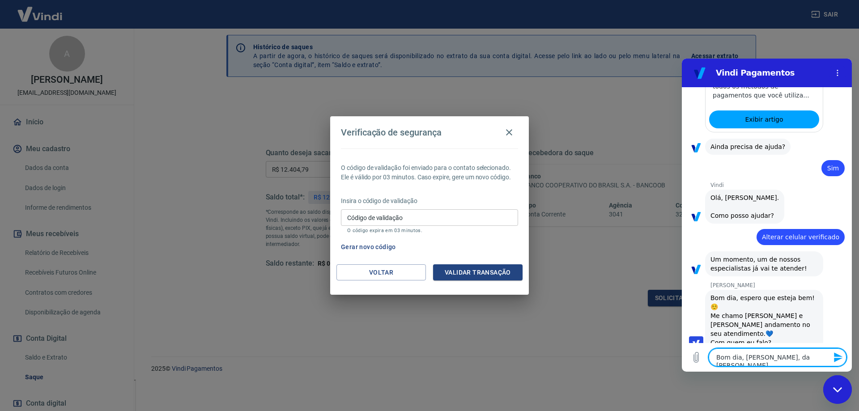
type textarea "x"
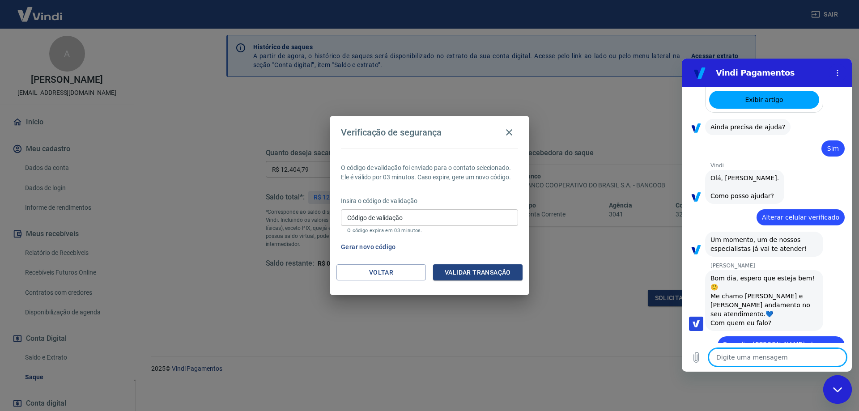
scroll to position [272, 0]
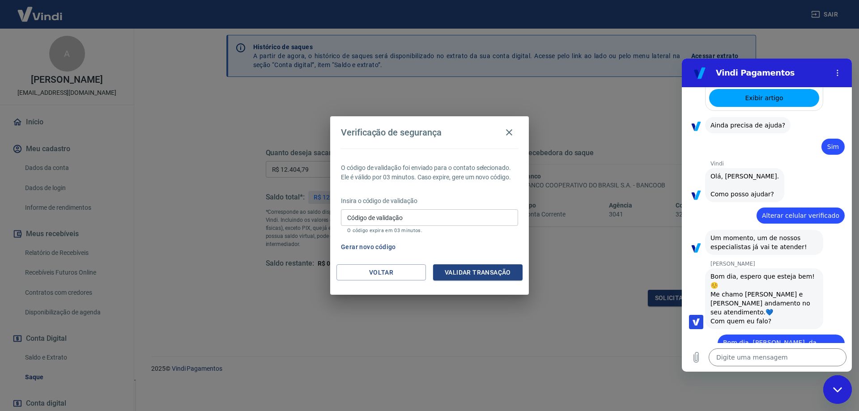
click at [437, 219] on input "Código de validação" at bounding box center [429, 217] width 177 height 17
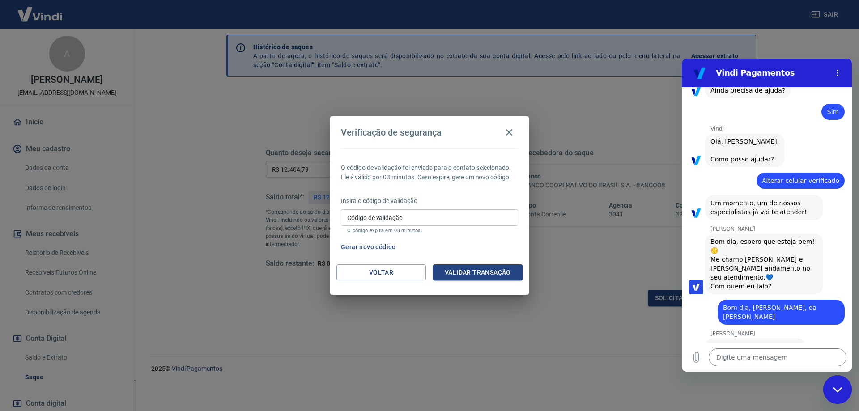
scroll to position [306, 0]
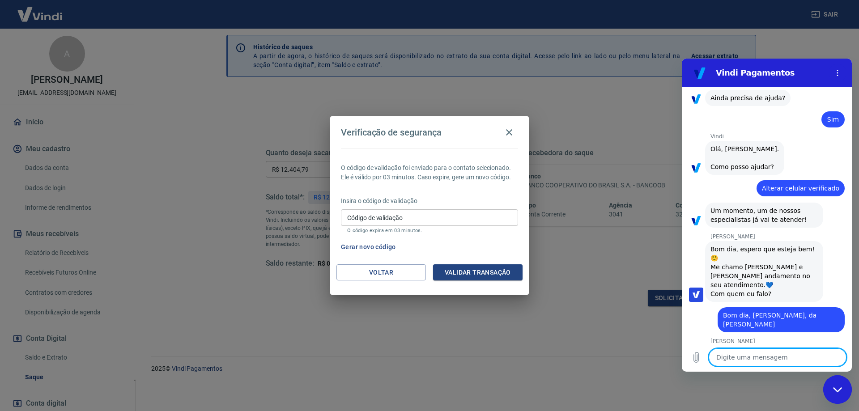
type textarea "x"
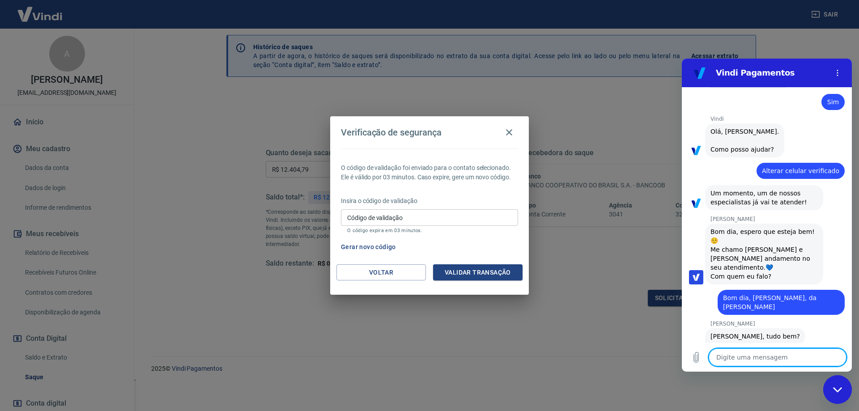
scroll to position [319, 0]
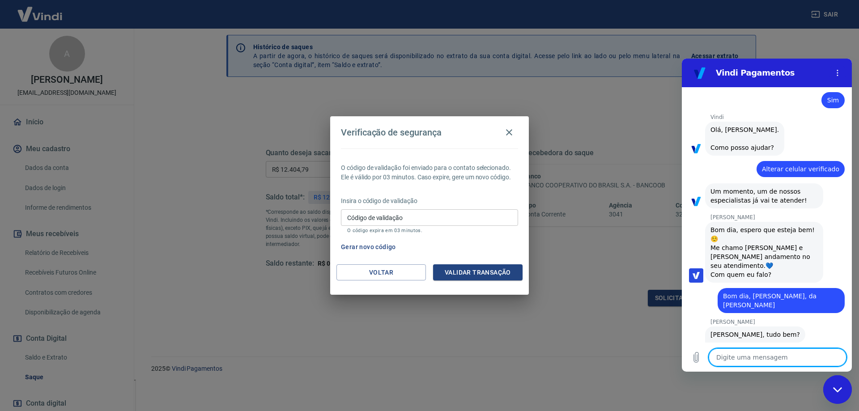
click at [771, 354] on textarea at bounding box center [777, 357] width 138 height 18
type textarea "T"
type textarea "x"
type textarea "Tu"
type textarea "x"
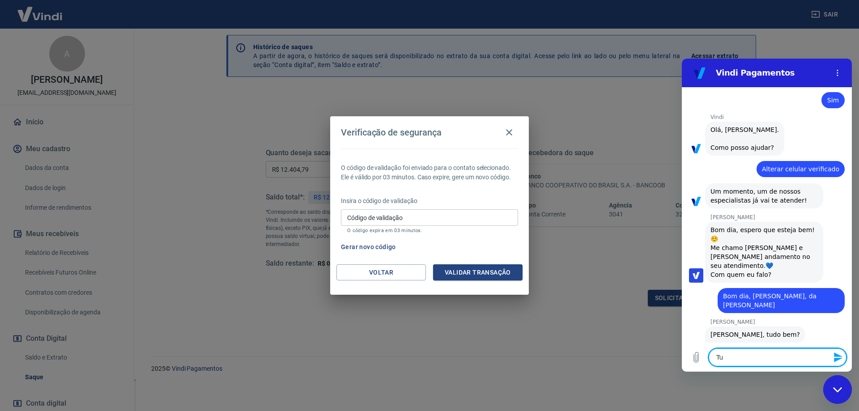
type textarea "Tud"
type textarea "x"
type textarea "Tudo"
type textarea "x"
type textarea "Tudo"
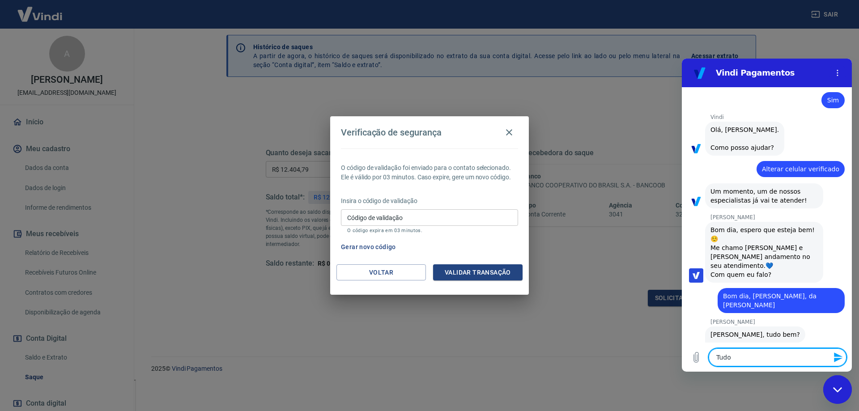
type textarea "x"
type textarea "Tudo c"
type textarea "x"
type textarea "Tudo ce"
type textarea "x"
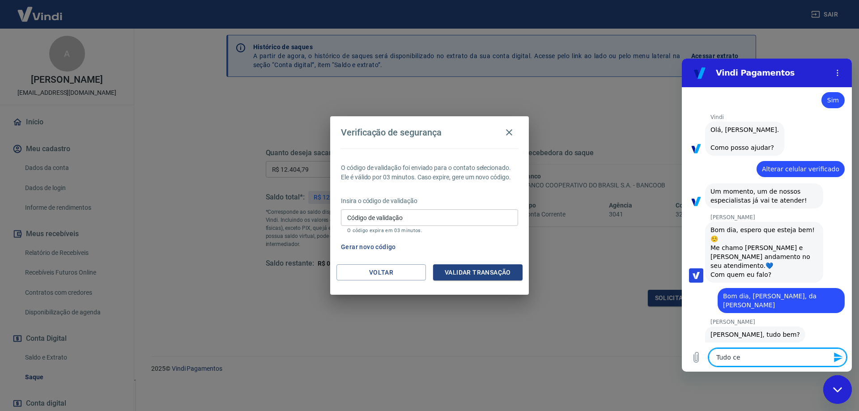
type textarea "Tudo cer"
type textarea "x"
type textarea "Tudo cert"
type textarea "x"
type textarea "Tudo certo"
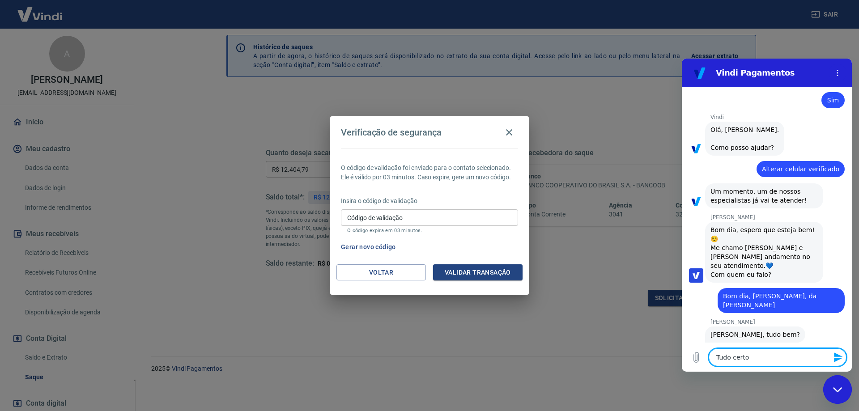
type textarea "x"
type textarea "Tudo certo."
type textarea "x"
type textarea "Tudo certo."
type textarea "x"
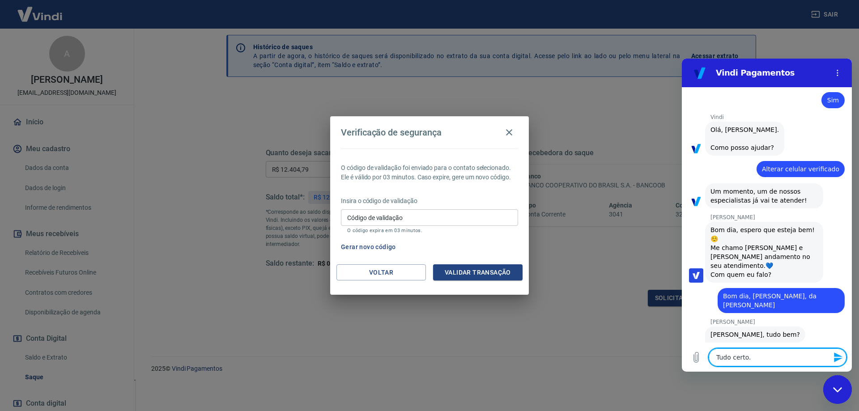
type textarea "Tudo certo. P"
type textarea "x"
type textarea "Tudo certo. Pr"
type textarea "x"
type textarea "Tudo certo. Pre"
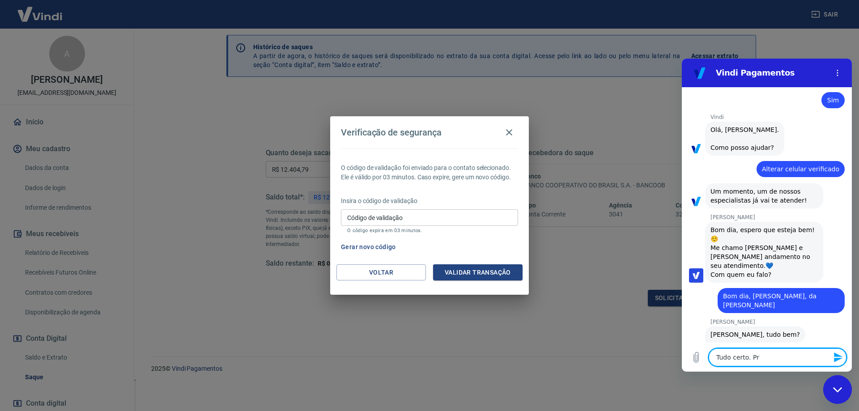
type textarea "x"
type textarea "Tudo certo. Prec"
type textarea "x"
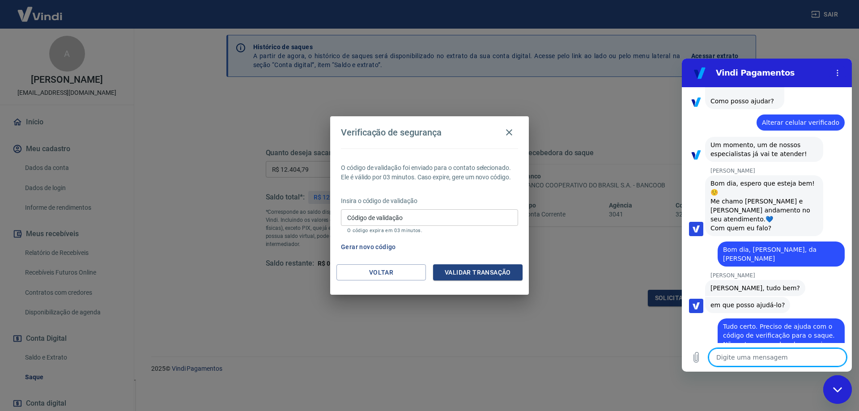
scroll to position [367, 0]
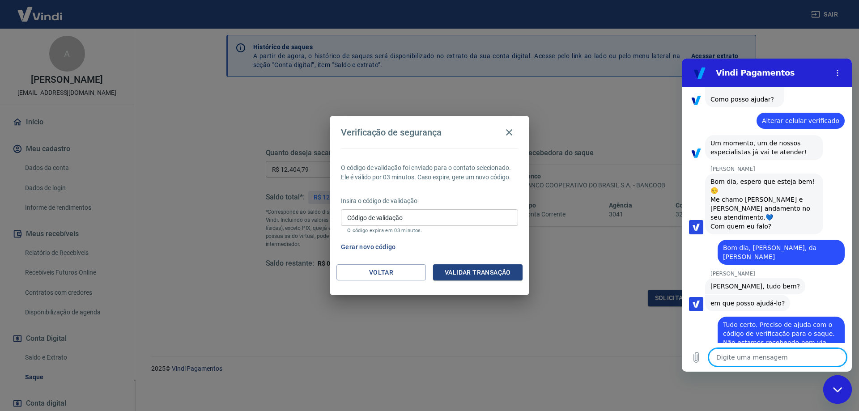
click at [798, 270] on p "[PERSON_NAME]" at bounding box center [780, 273] width 141 height 7
click at [741, 356] on textarea at bounding box center [777, 357] width 138 height 18
click at [364, 209] on div "Código de validação Código de validação O código expira em 03 minutos." at bounding box center [429, 221] width 177 height 24
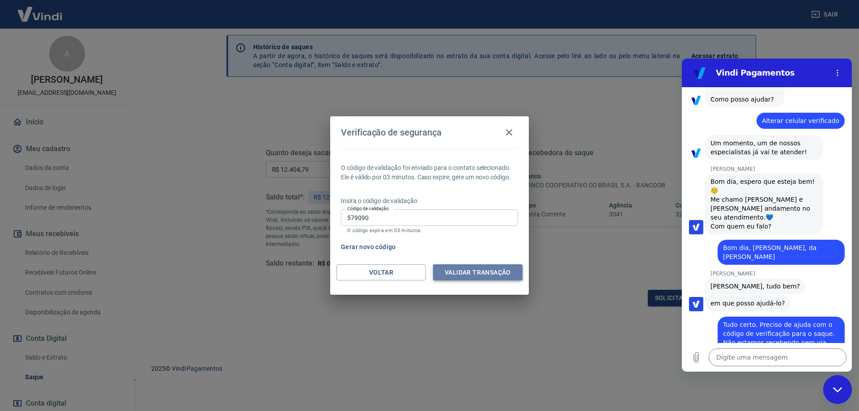
click at [462, 273] on button "Validar transação" at bounding box center [477, 272] width 89 height 17
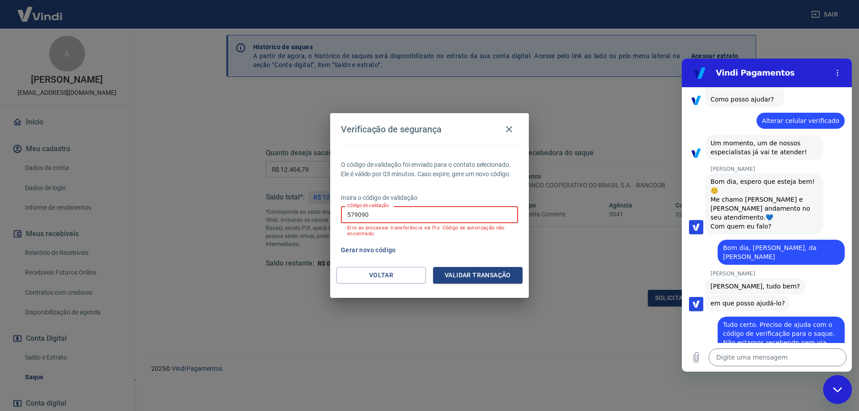
drag, startPoint x: 429, startPoint y: 215, endPoint x: 331, endPoint y: 220, distance: 97.6
click at [331, 220] on div "O código de validação foi enviado para o contato selecionado. Ele é válido por …" at bounding box center [429, 206] width 199 height 122
click at [391, 277] on button "Voltar" at bounding box center [380, 275] width 89 height 17
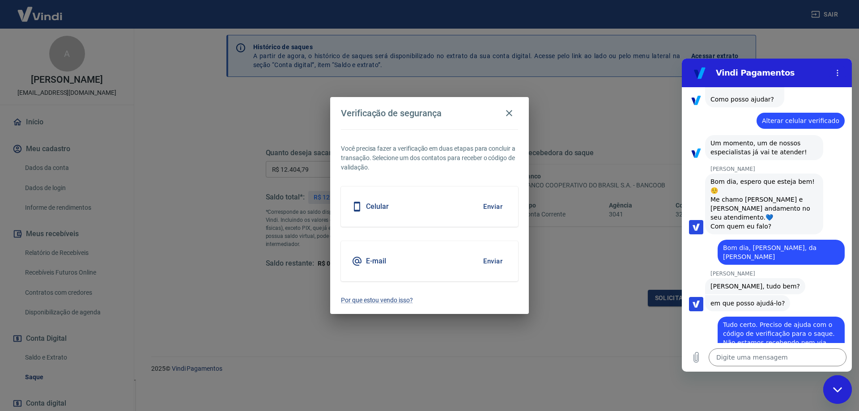
click at [490, 259] on button "Enviar" at bounding box center [492, 261] width 29 height 19
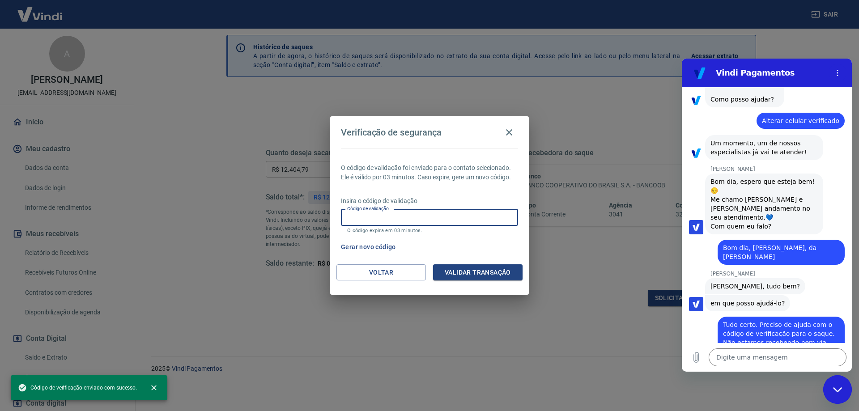
click at [431, 213] on input "Código de validação" at bounding box center [429, 217] width 177 height 17
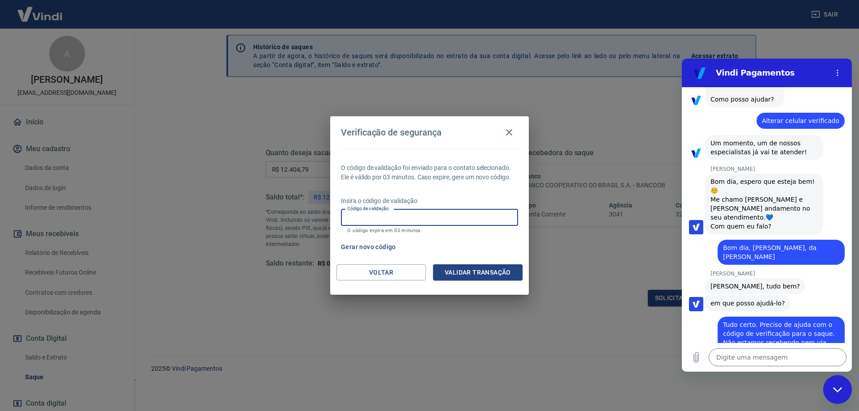
click at [404, 216] on input "Código de validação" at bounding box center [429, 217] width 177 height 17
click at [487, 277] on button "Validar transação" at bounding box center [477, 272] width 89 height 17
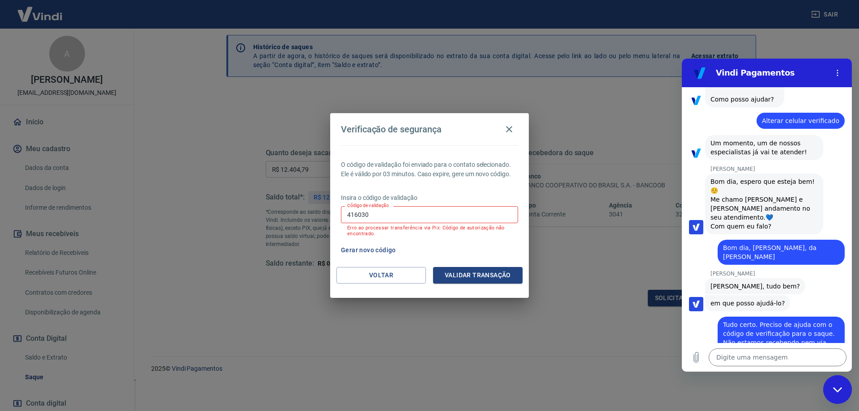
scroll to position [441, 0]
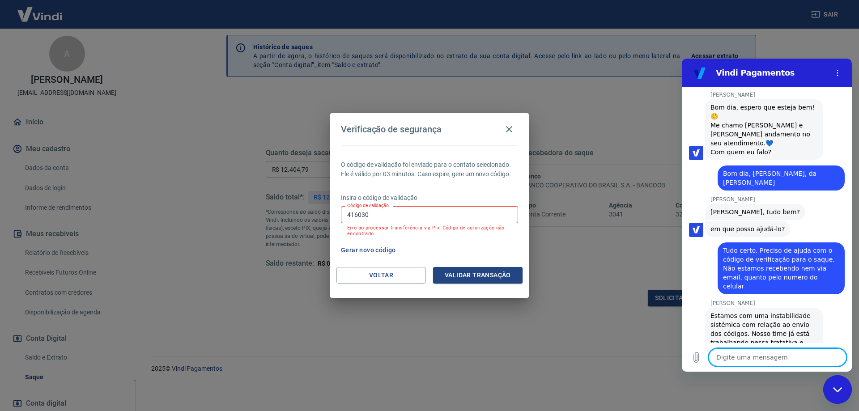
click at [734, 357] on textarea at bounding box center [777, 357] width 138 height 18
click at [725, 355] on textarea "E" at bounding box center [777, 357] width 138 height 18
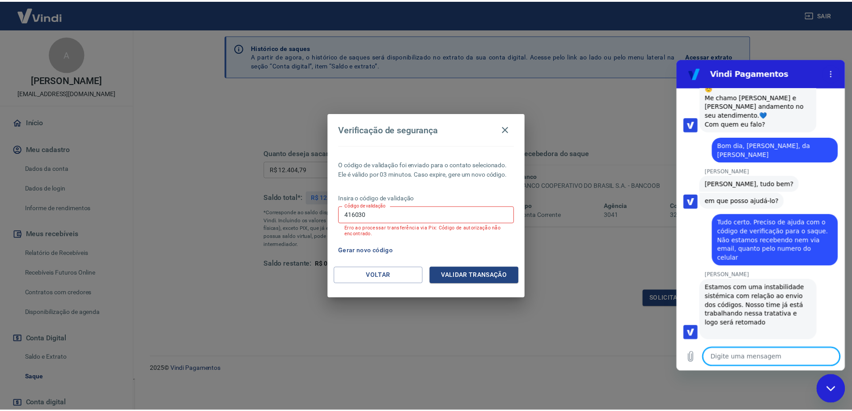
scroll to position [472, 0]
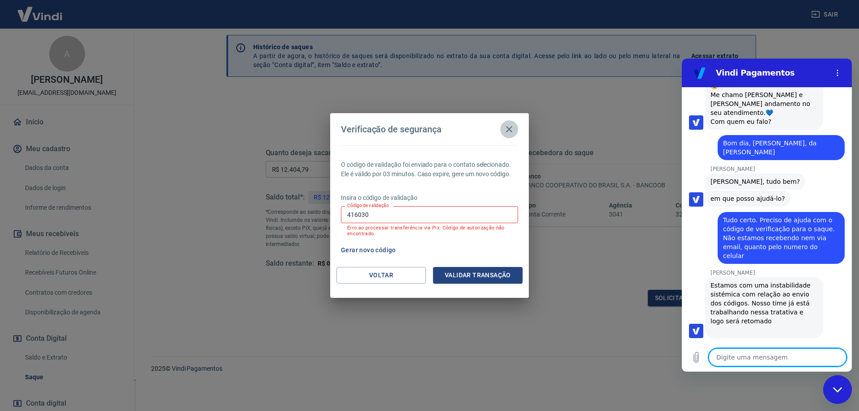
click at [511, 127] on icon "button" at bounding box center [509, 129] width 11 height 11
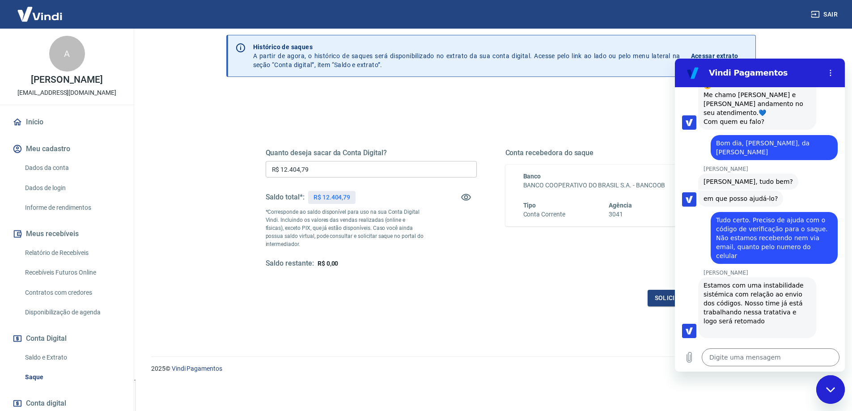
click at [781, 76] on h2 "Vindi Pagamentos" at bounding box center [763, 73] width 109 height 11
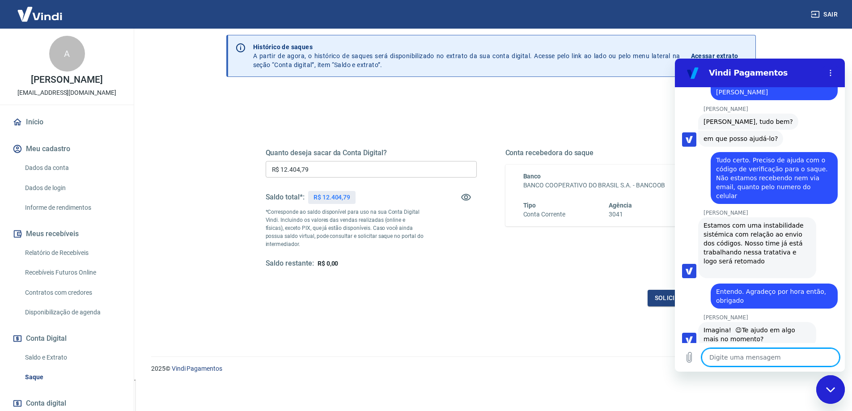
scroll to position [532, 0]
